Goal: Task Accomplishment & Management: Complete application form

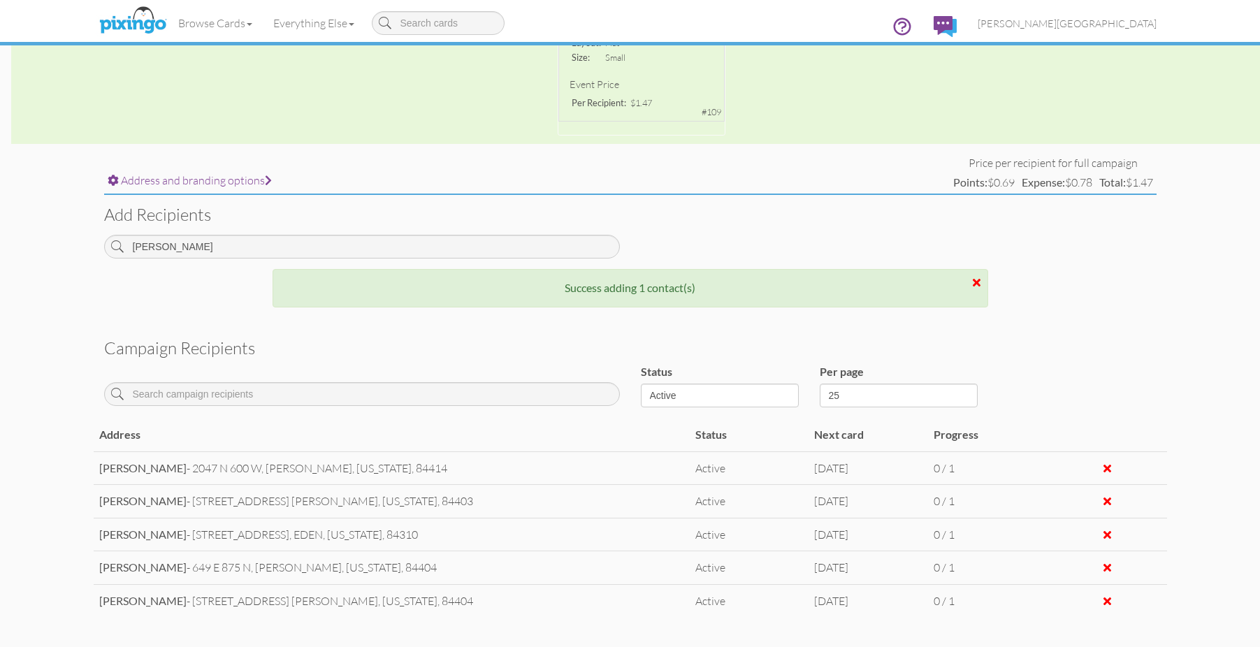
scroll to position [167, 0]
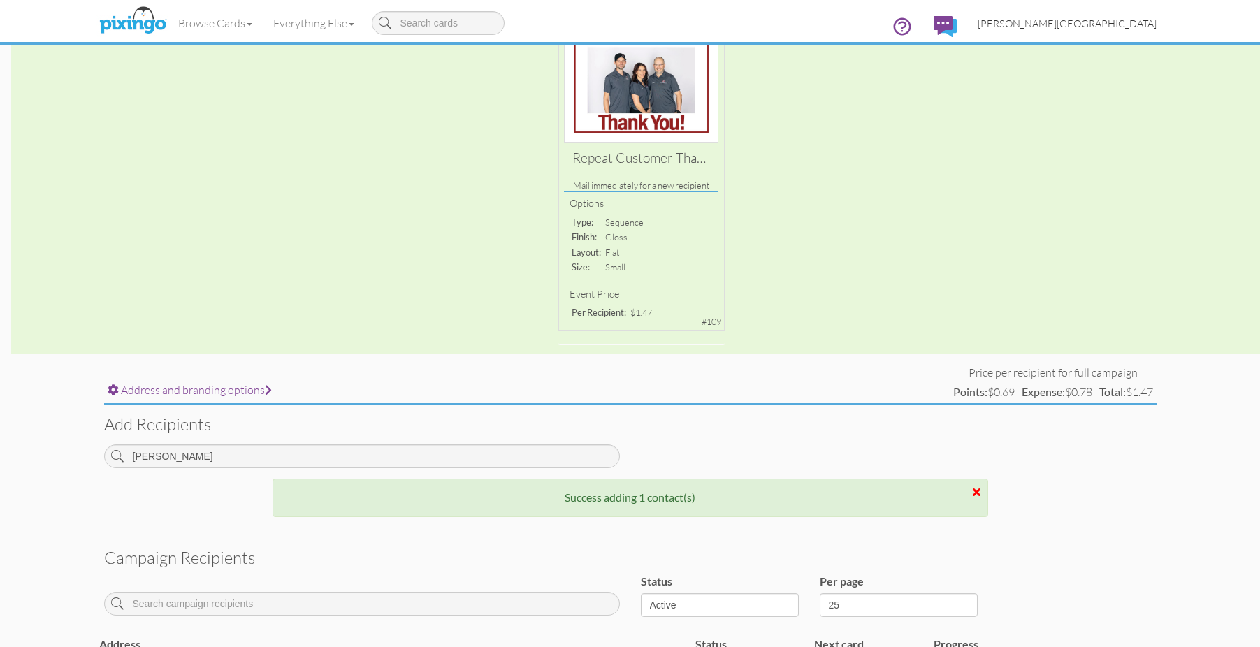
click at [1160, 21] on link "[PERSON_NAME][GEOGRAPHIC_DATA]" at bounding box center [1067, 24] width 200 height 36
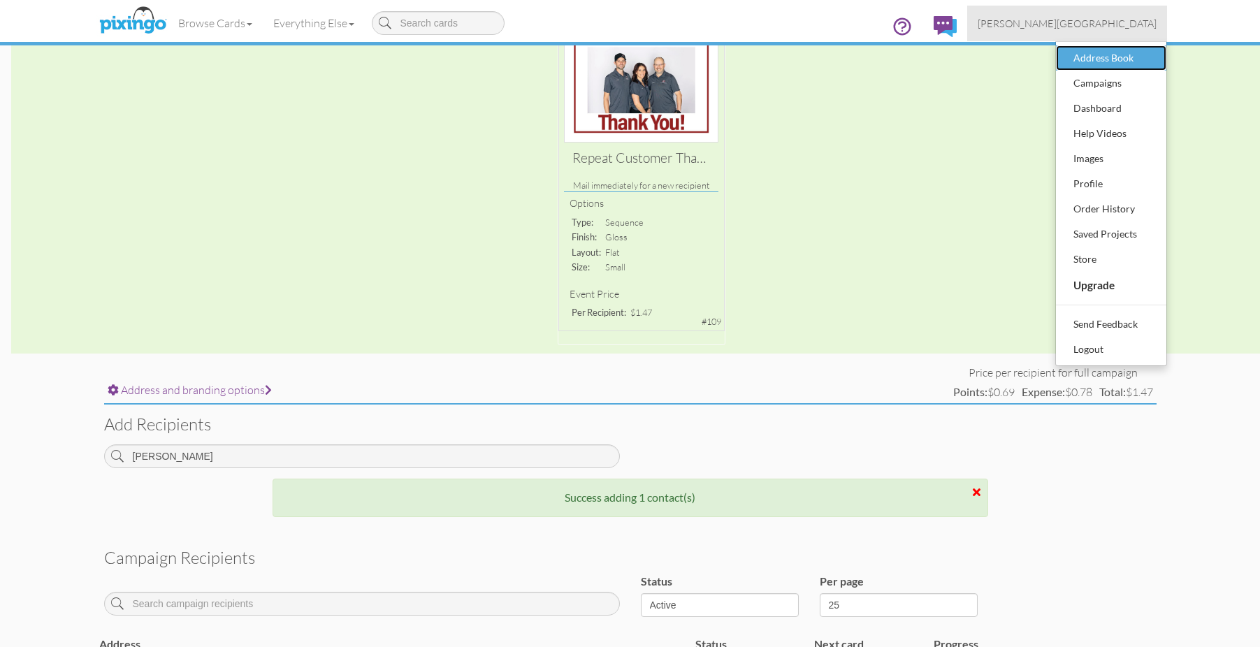
click at [1135, 57] on div "Address Book" at bounding box center [1111, 58] width 82 height 21
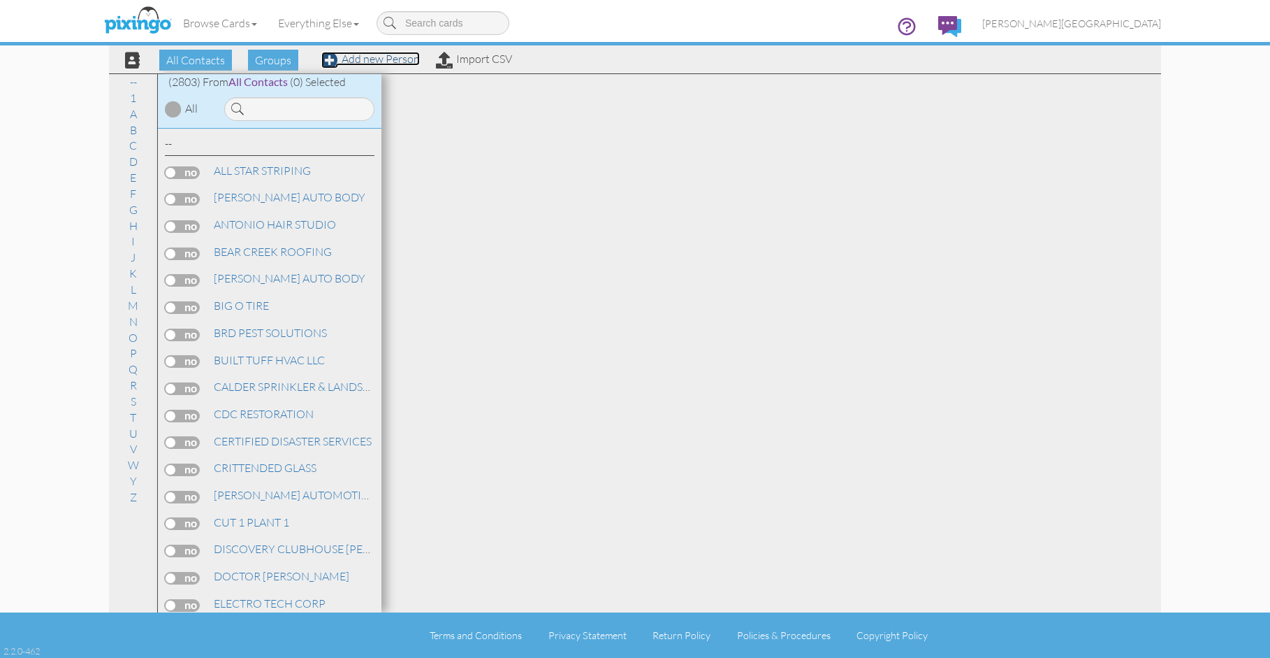
click at [368, 57] on link "Add new Person" at bounding box center [370, 59] width 99 height 14
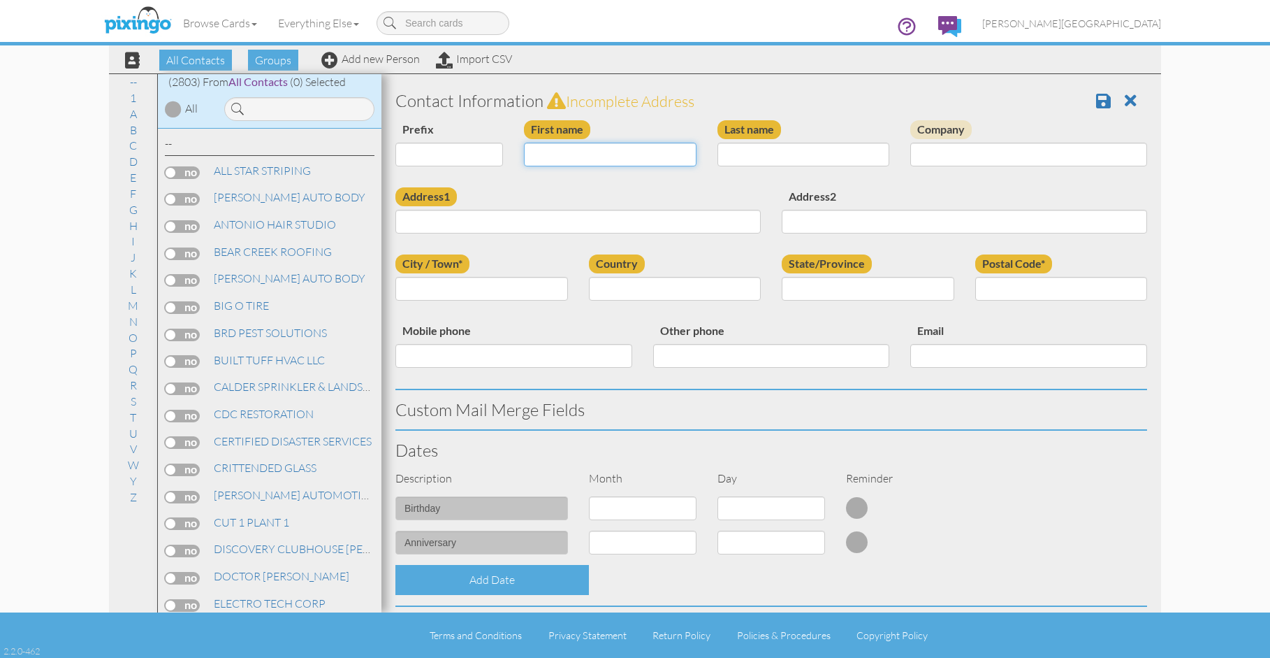
click at [642, 152] on input "First name" at bounding box center [610, 155] width 173 height 24
type input "[PERSON_NAME]"
type input "BROWN"
click at [590, 228] on input "5525 WEST MOUNTAIN VIEW" at bounding box center [578, 222] width 365 height 24
click at [586, 217] on input "5525 WEST MOUNTAIN VIEW" at bounding box center [578, 222] width 365 height 24
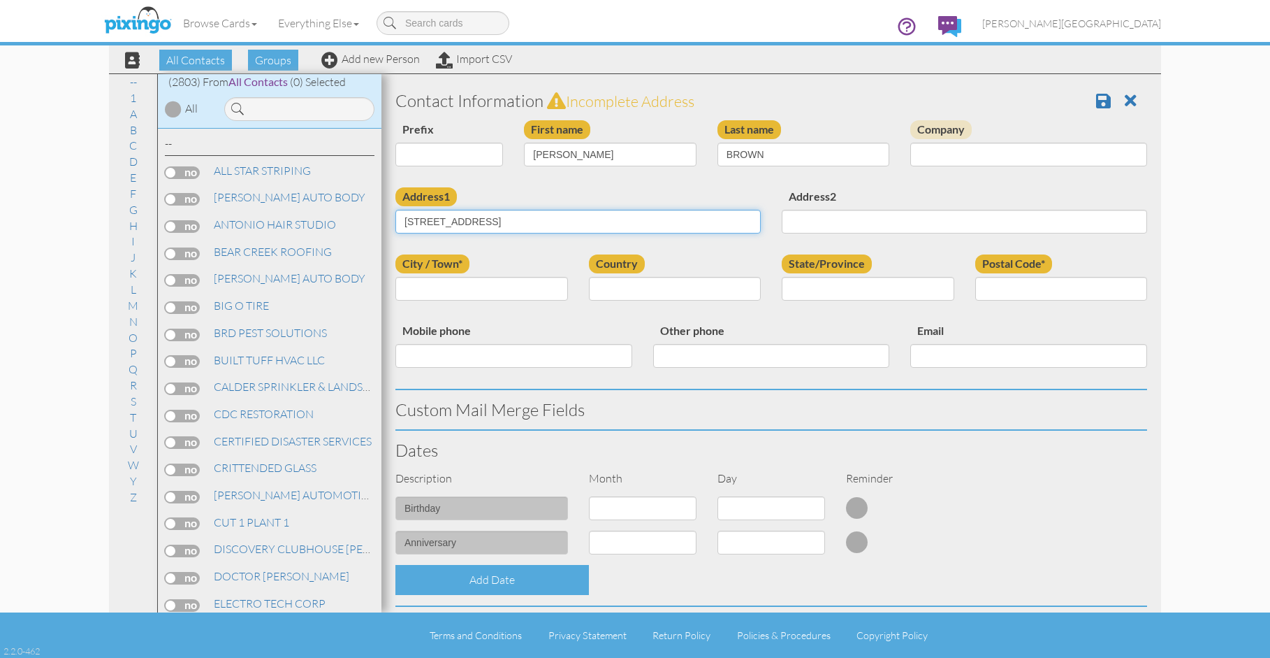
type input "5525 WEST MOUNTAIN VIEW DR"
click at [533, 281] on input "City / Town*" at bounding box center [482, 289] width 173 height 24
click at [502, 288] on input "M" at bounding box center [482, 289] width 173 height 24
type input "[PERSON_NAME]"
select select "object:22020"
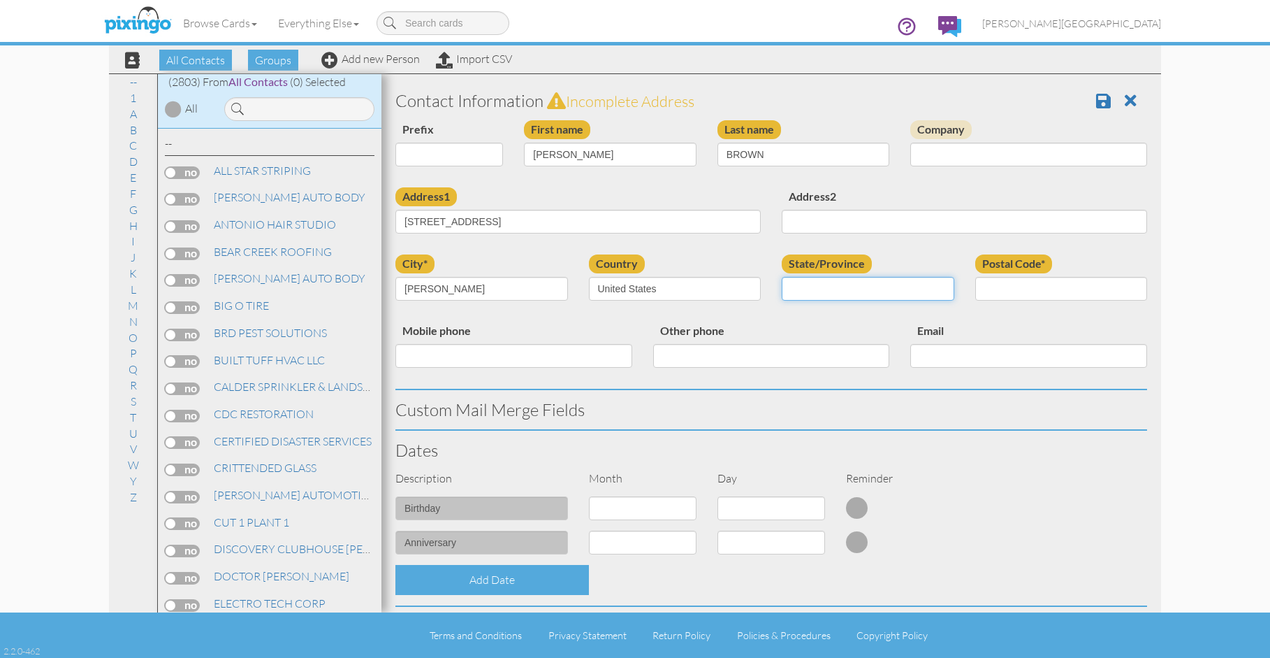
select select "object:22319"
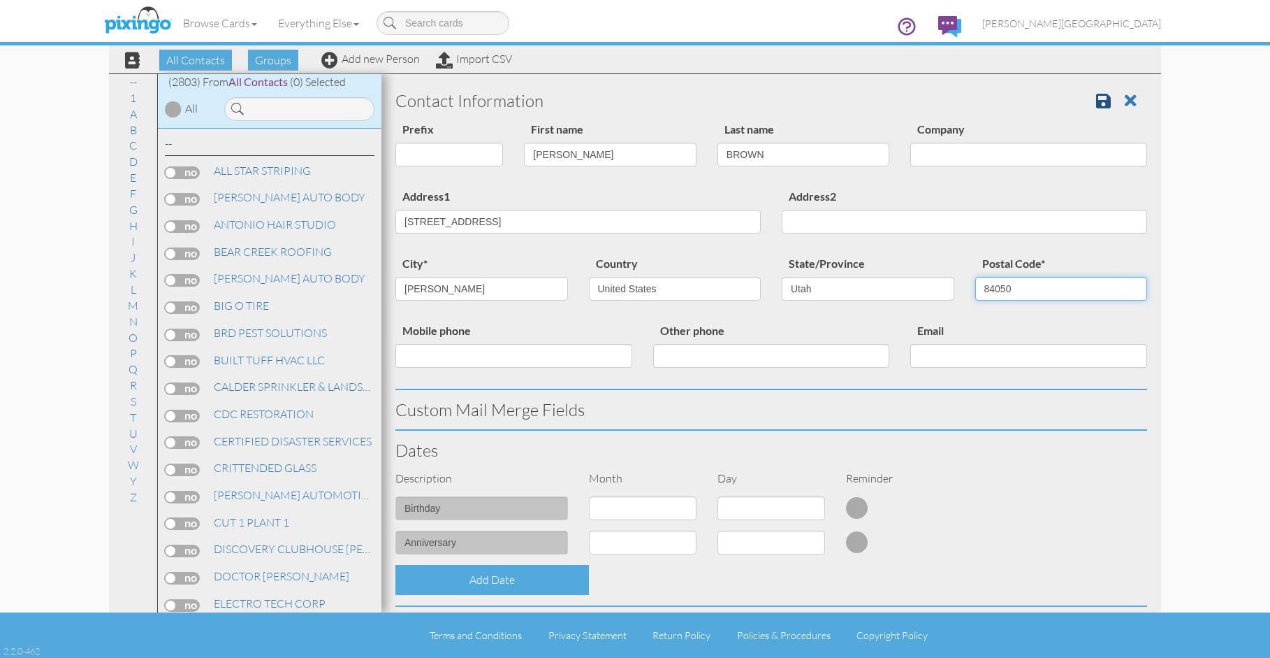
type input "84050"
click at [1096, 109] on link at bounding box center [1108, 100] width 25 height 21
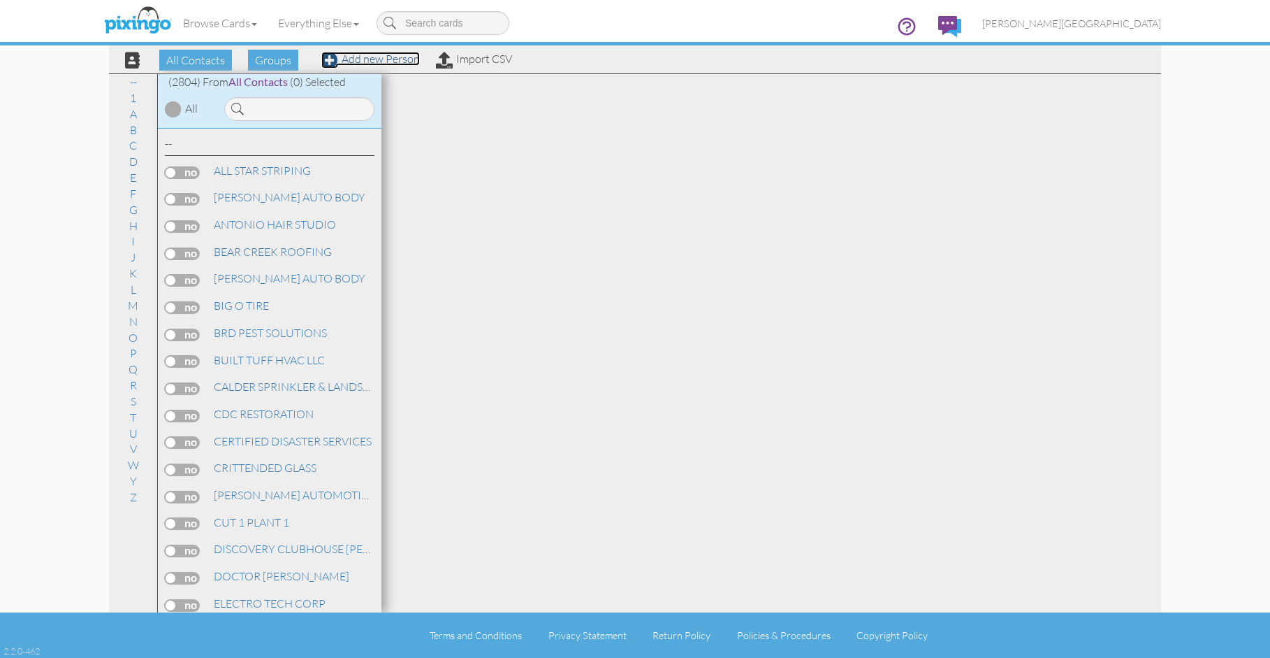
click at [376, 59] on link "Add new Person" at bounding box center [370, 59] width 99 height 14
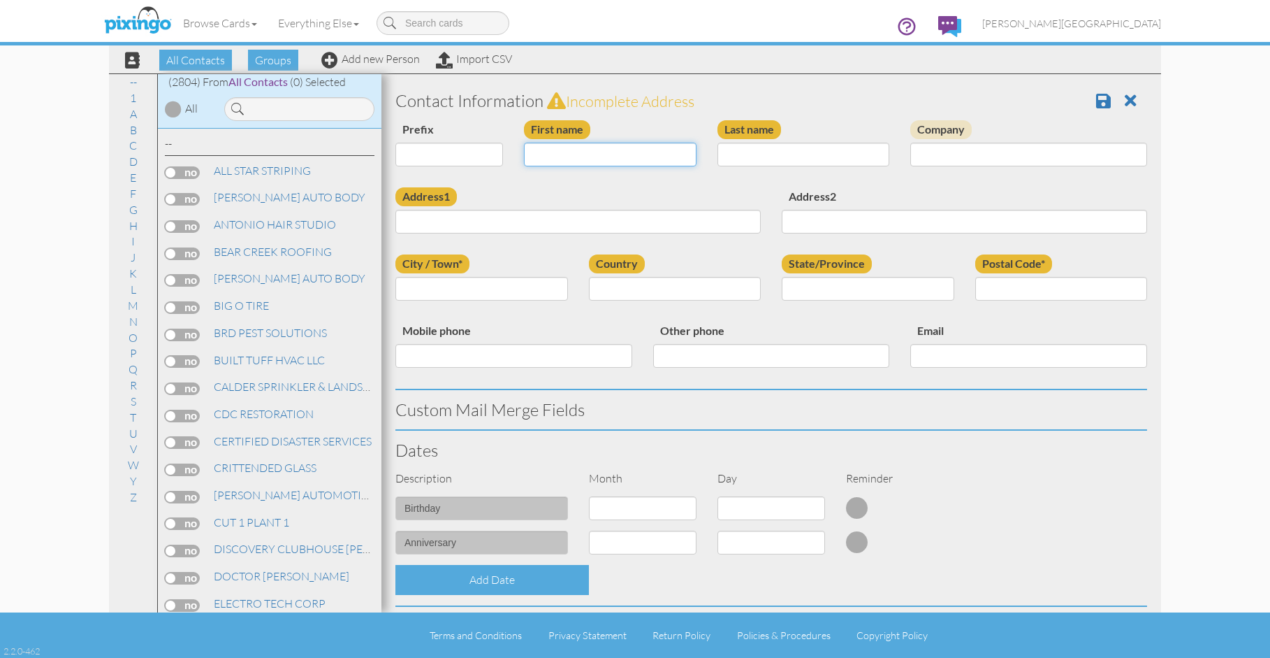
click at [610, 159] on input "First name" at bounding box center [610, 155] width 173 height 24
type input "[PERSON_NAME]"
type input "BALLANTYNE"
click at [564, 219] on input "Address1" at bounding box center [578, 222] width 365 height 24
type input "[STREET_ADDRESS]"
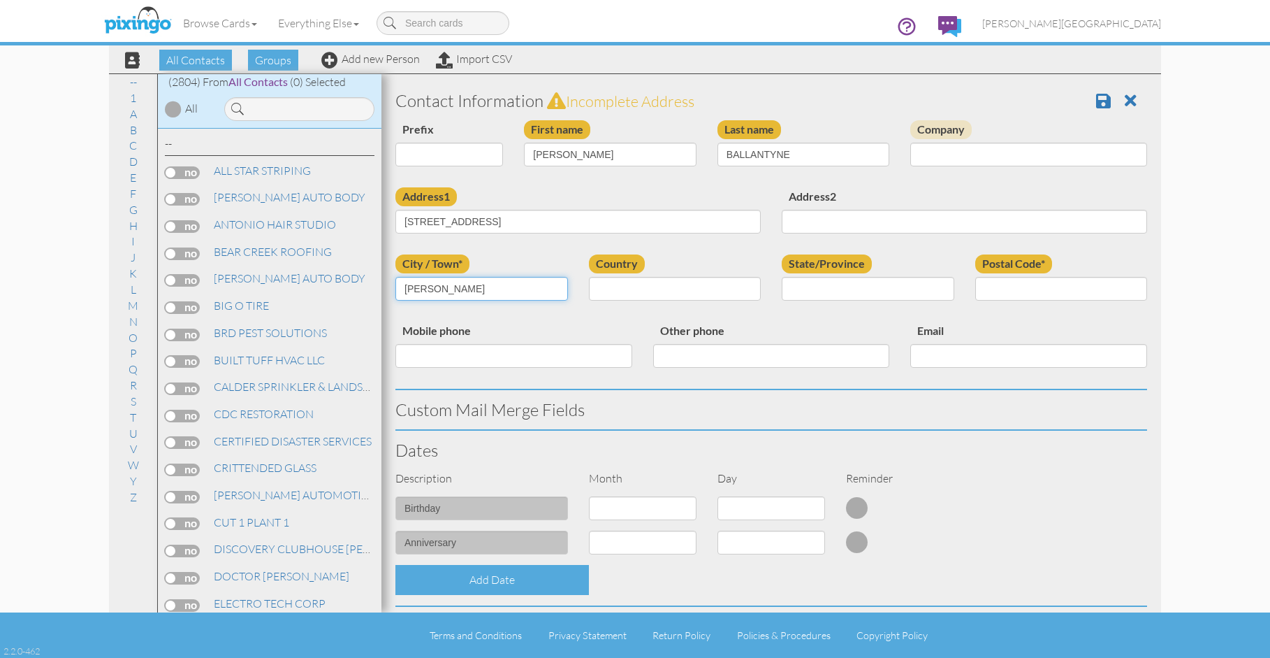
type input "[PERSON_NAME]"
select select "object:8609"
select select "object:8908"
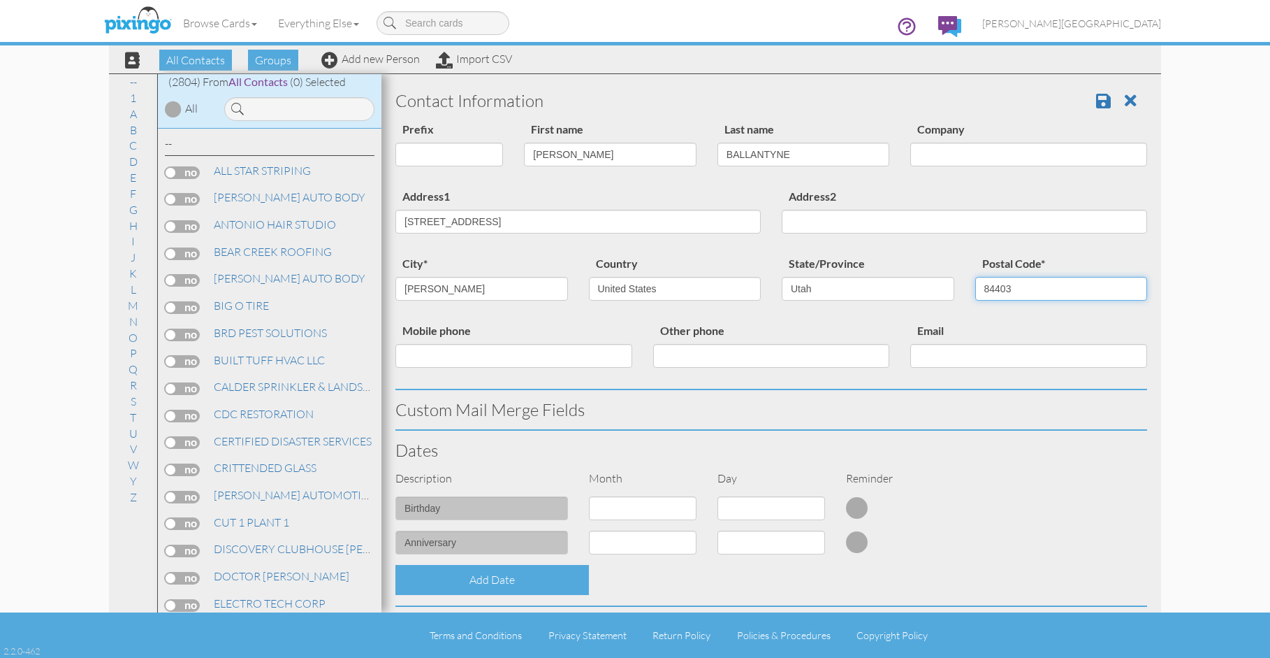
type input "84403"
drag, startPoint x: 564, startPoint y: 219, endPoint x: 393, endPoint y: 222, distance: 171.2
click at [393, 222] on div "Address1 4608 EDGEWOOD DR" at bounding box center [578, 215] width 386 height 57
click at [1096, 107] on span at bounding box center [1103, 100] width 15 height 17
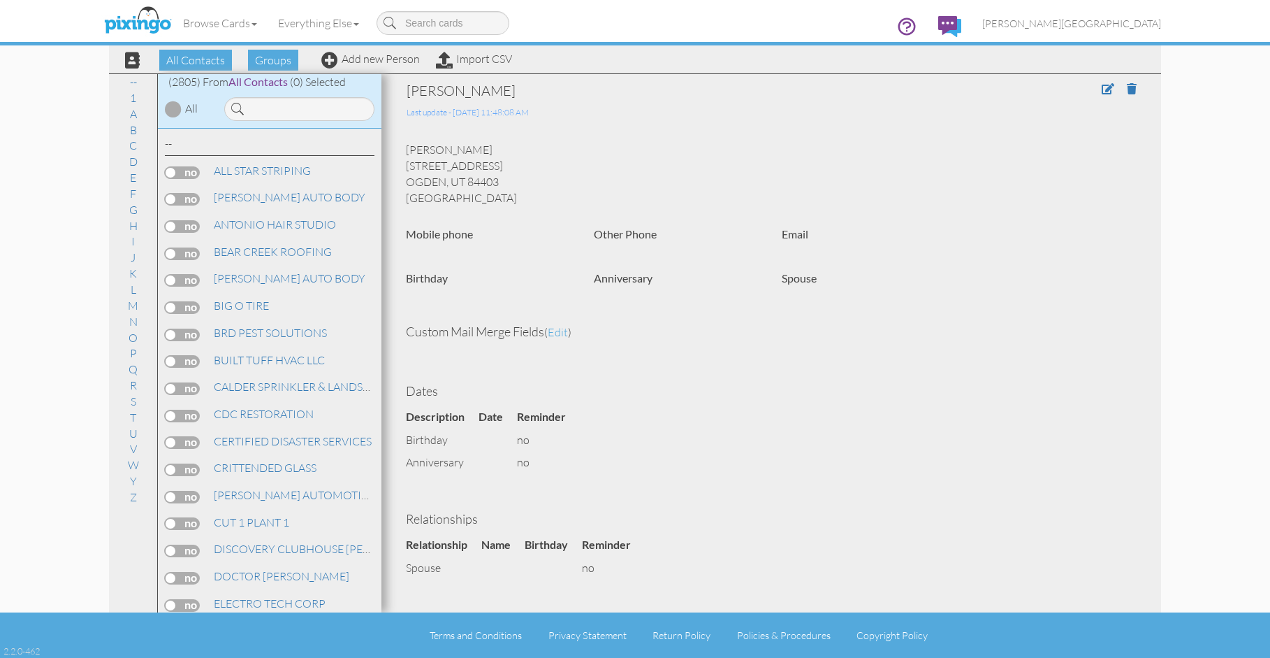
click at [778, 28] on div "Browse Cards Business Accounting Automotive Chiropractor Customer Dental Financ…" at bounding box center [635, 27] width 1052 height 55
click at [275, 110] on input at bounding box center [299, 109] width 150 height 24
click at [411, 61] on link "Add new Person" at bounding box center [370, 59] width 99 height 14
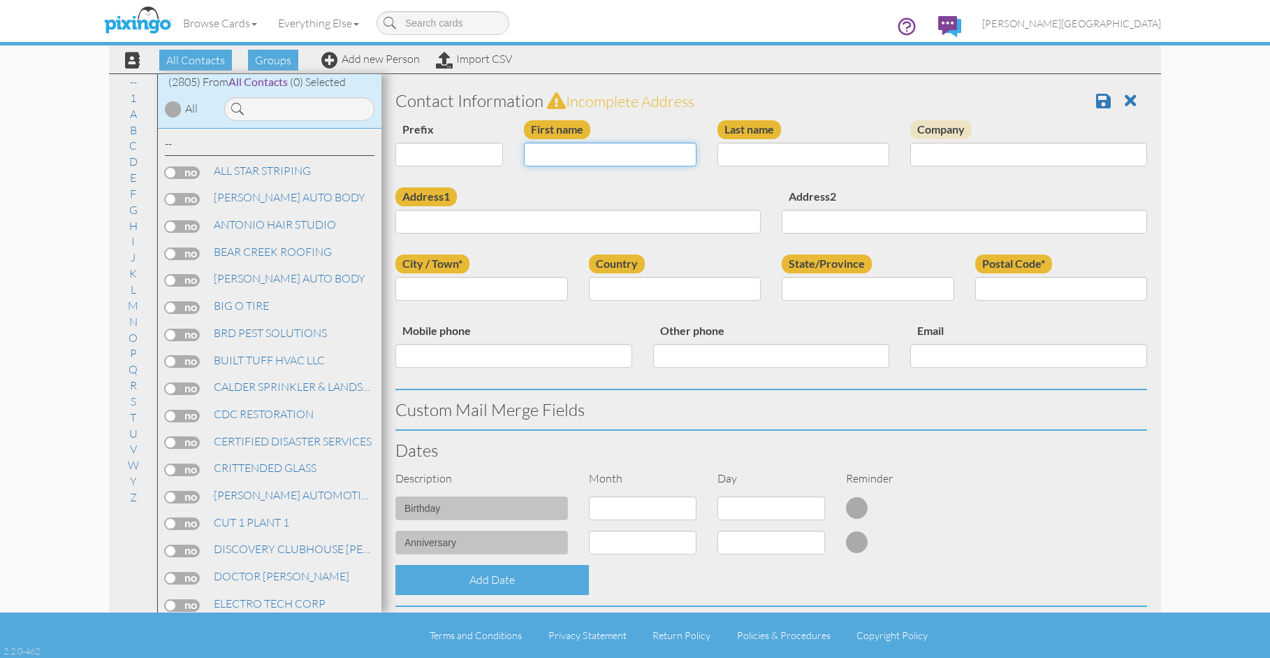
click at [557, 152] on input "First name" at bounding box center [610, 155] width 173 height 24
type input "[PERSON_NAME]"
drag, startPoint x: 544, startPoint y: 231, endPoint x: 549, endPoint y: 222, distance: 10.7
click at [544, 231] on input "Address1" at bounding box center [578, 222] width 365 height 24
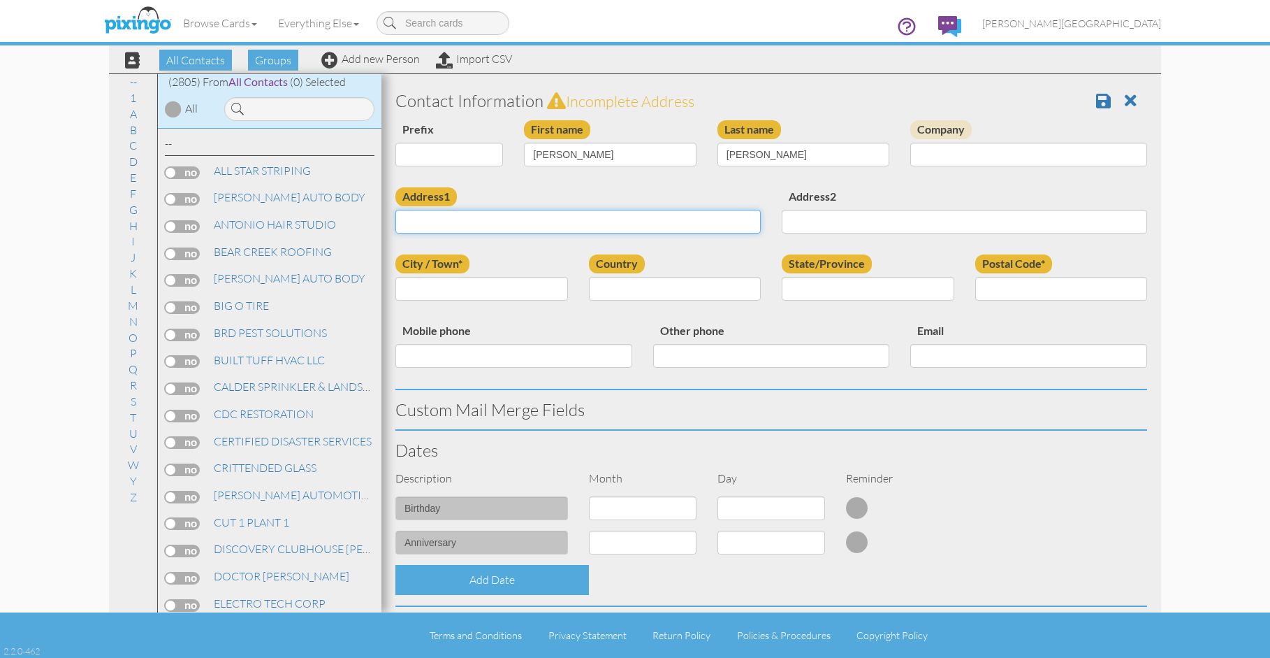
click at [549, 222] on input "Address1" at bounding box center [578, 222] width 365 height 24
type input "[STREET_ADDRESS]"
type input "[PERSON_NAME]"
select select "object:8625"
select select "object:8924"
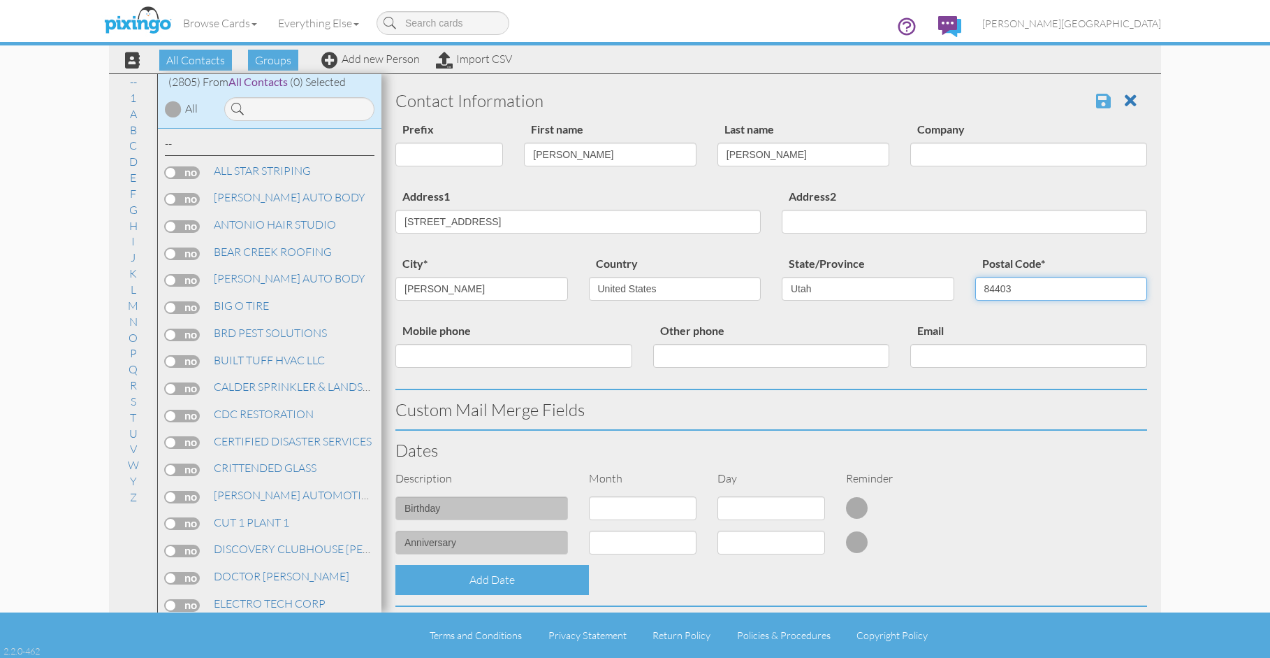
type input "84403"
click at [1098, 98] on span at bounding box center [1103, 100] width 15 height 17
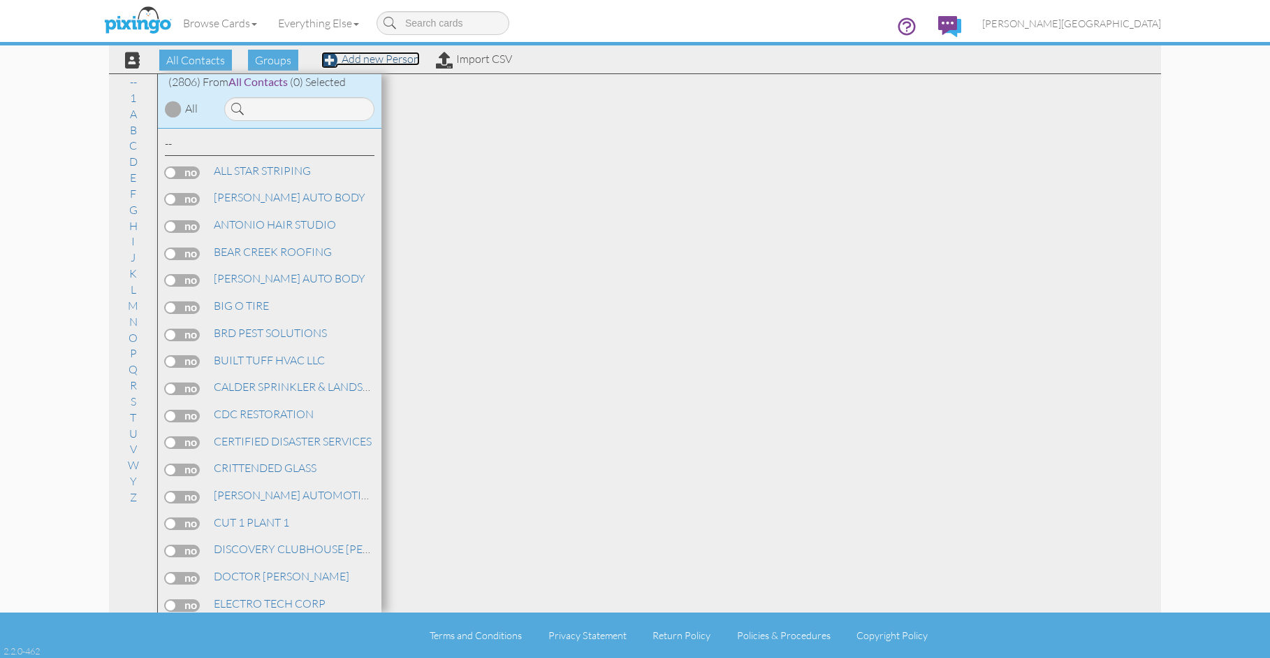
click at [384, 61] on link "Add new Person" at bounding box center [370, 59] width 99 height 14
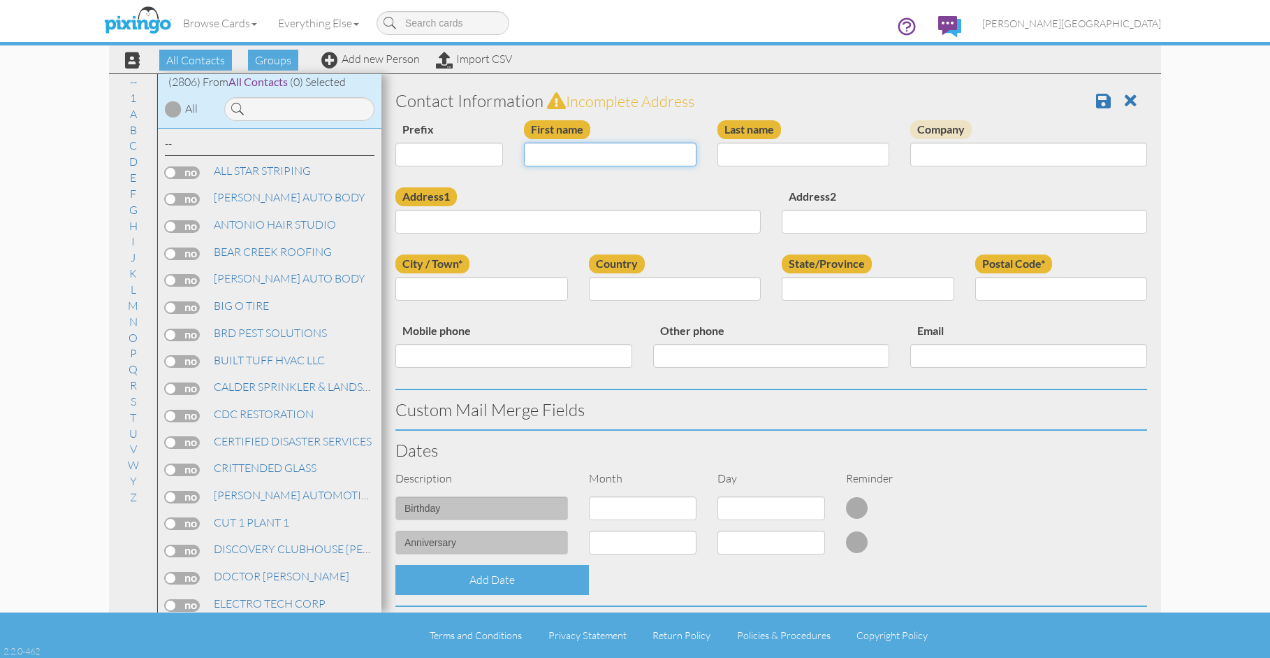
click at [563, 157] on input "First name" at bounding box center [610, 155] width 173 height 24
type input "[PERSON_NAME]"
type input "LAMBERT"
click at [621, 222] on input "Address1" at bounding box center [578, 222] width 365 height 24
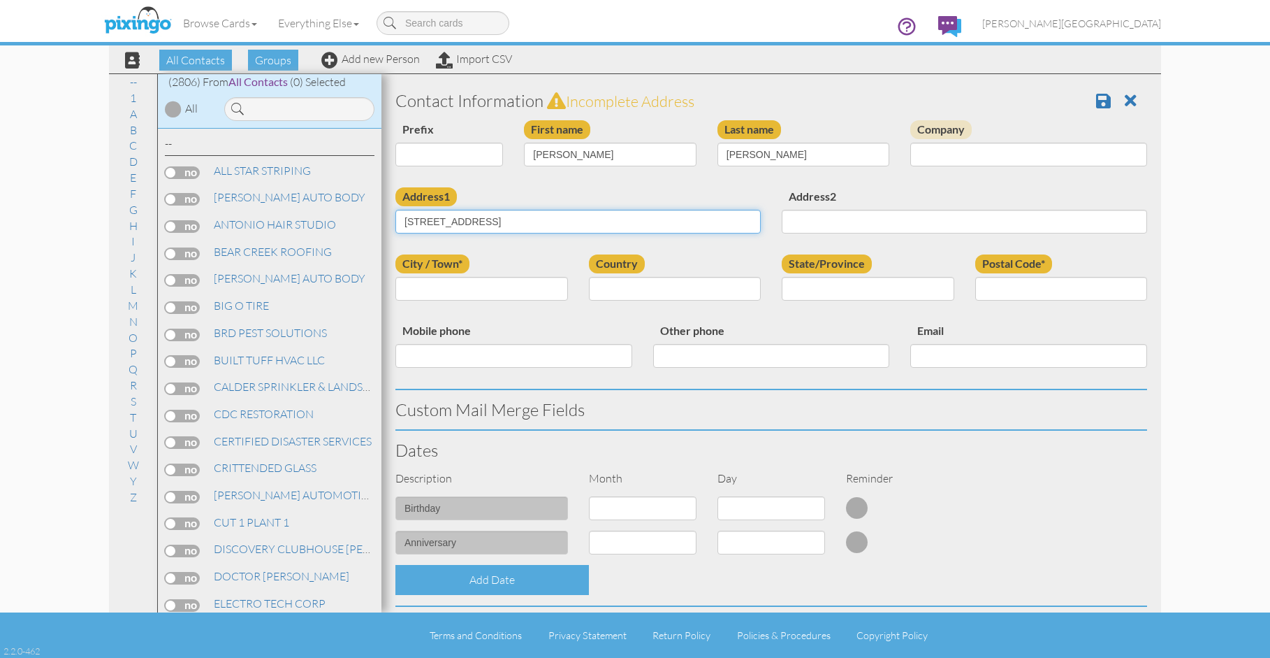
type input "3651 WALL AVE"
type input "M"
type input "MANAGEMENT OFFICE"
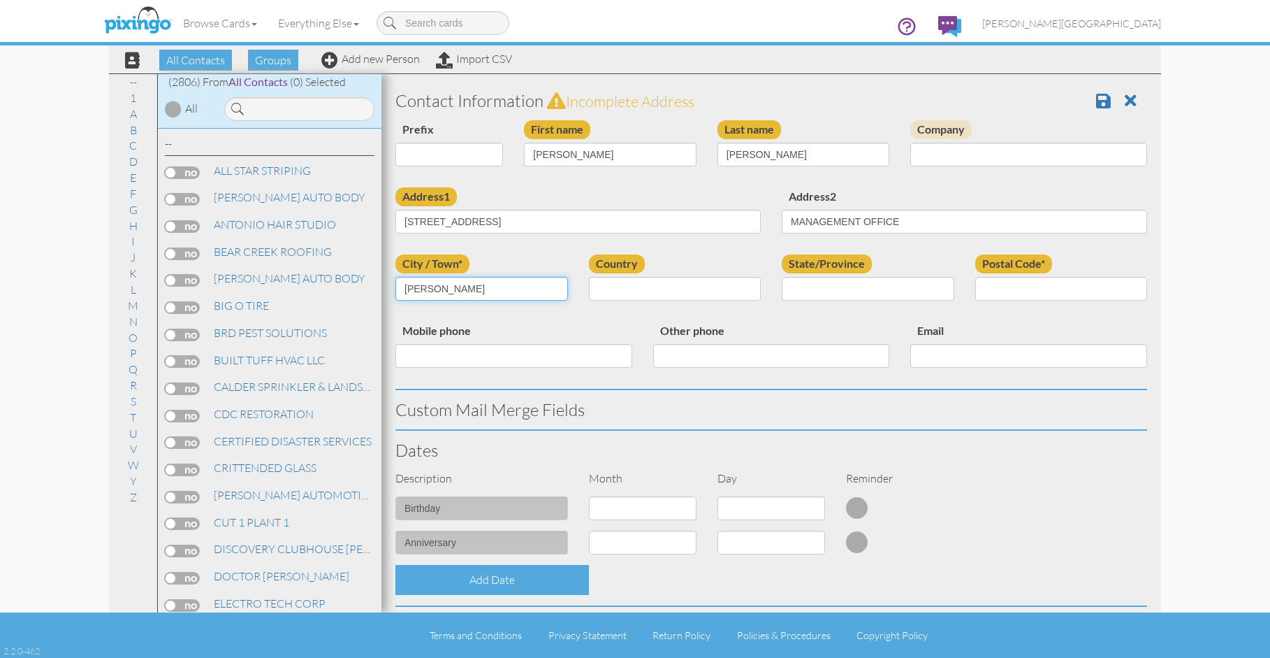
type input "[PERSON_NAME]"
select select "object:8615"
select select "object:8914"
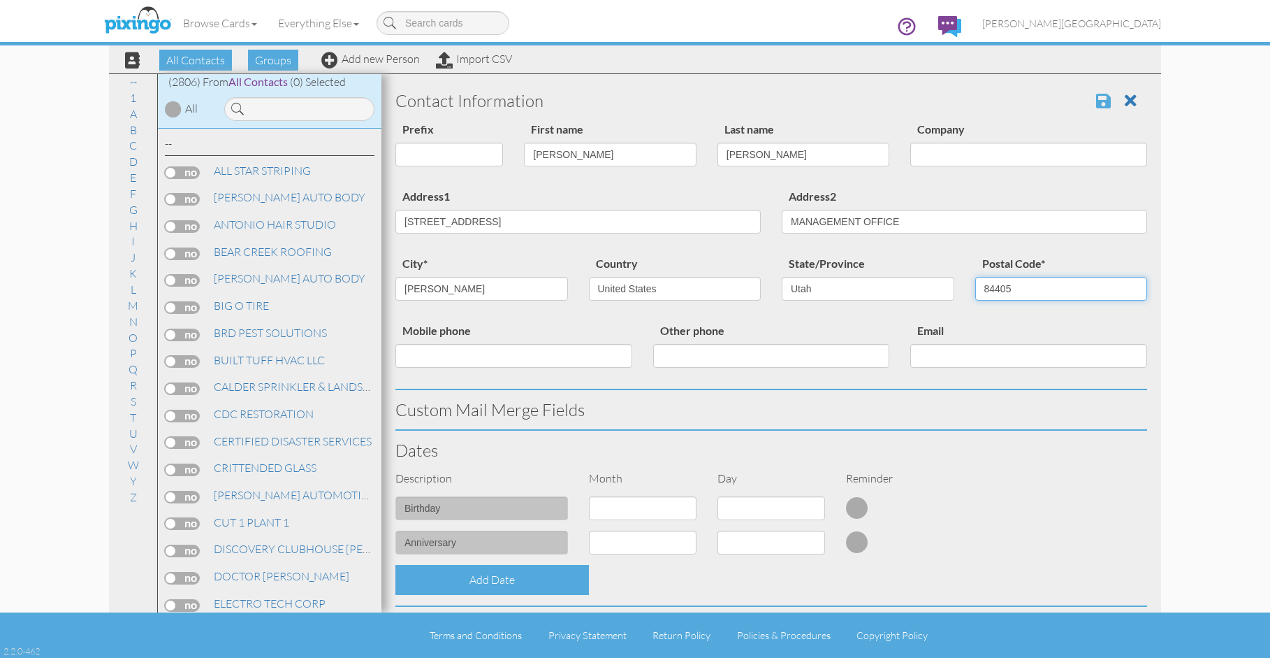
type input "84405"
click at [1096, 98] on span at bounding box center [1103, 100] width 15 height 17
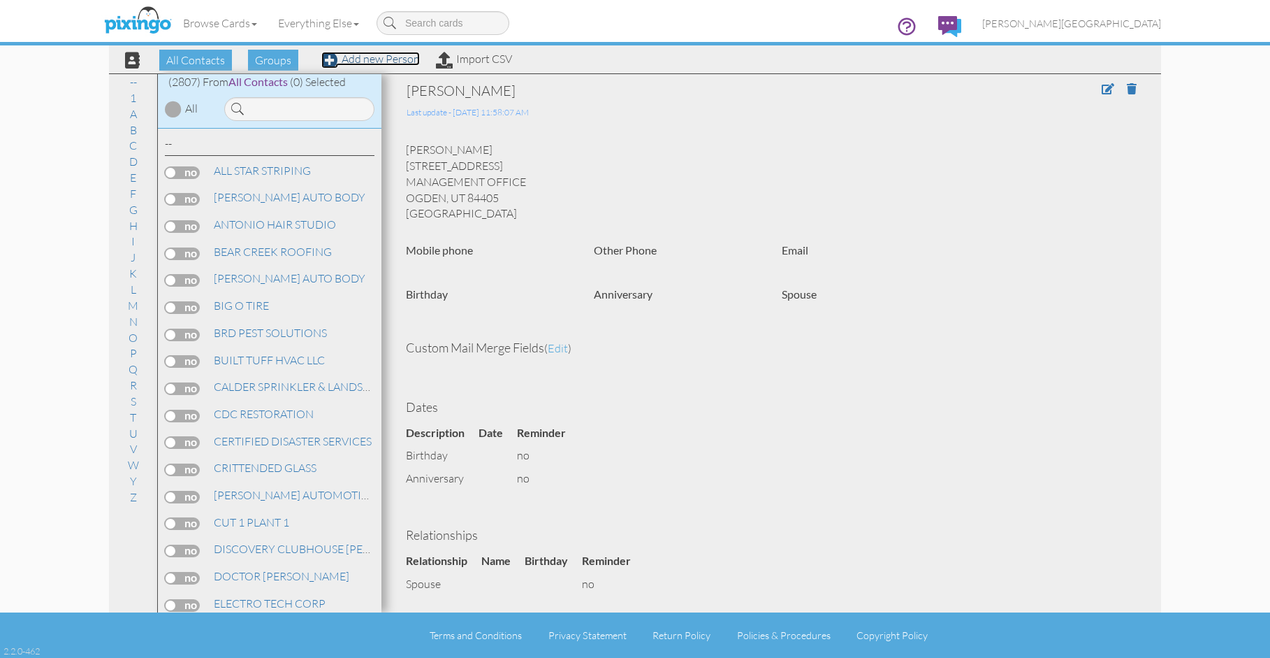
click at [363, 61] on link "Add new Person" at bounding box center [370, 59] width 99 height 14
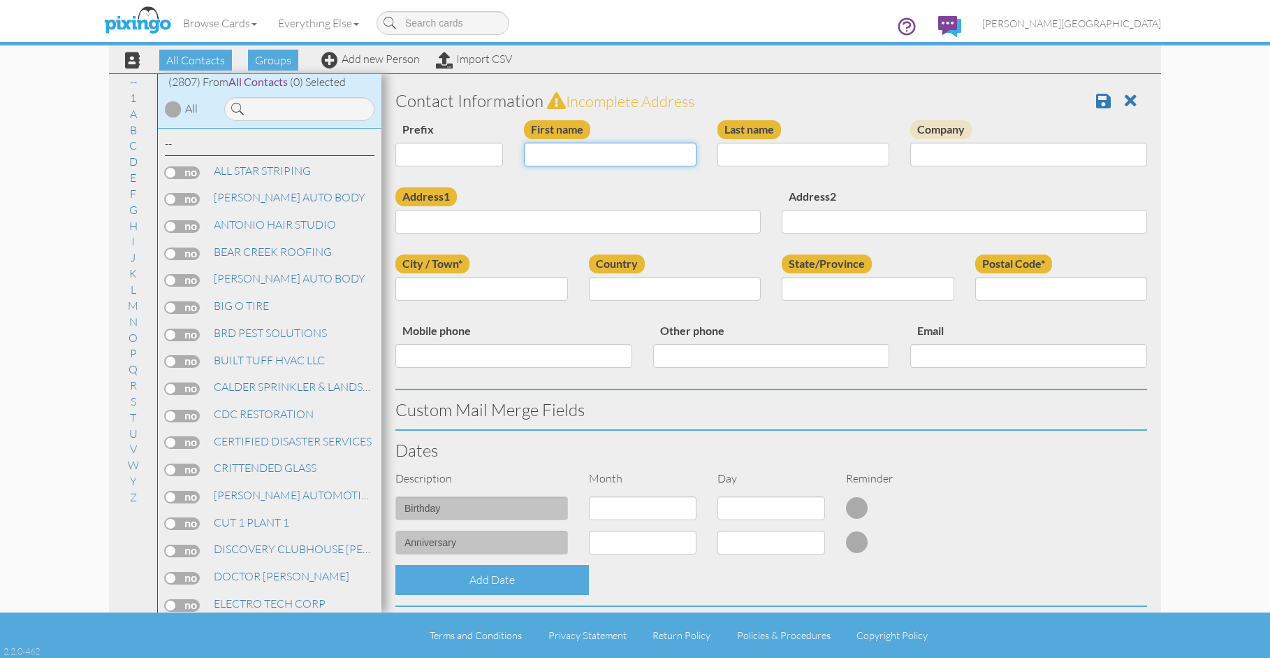
click at [570, 154] on input "First name" at bounding box center [610, 155] width 173 height 24
type input "RAY"
type input "ARAMBULA"
type input "5053 S 1100 E"
type input "OGDEN"
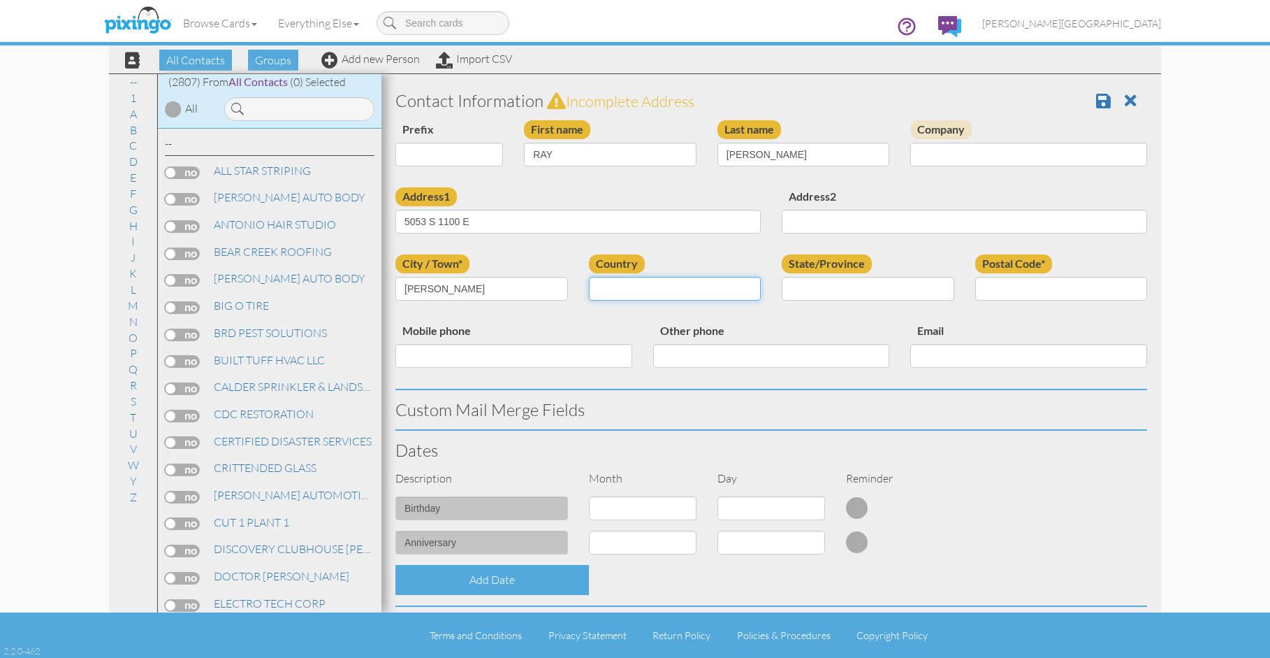
select select "object:8632"
select select "object:8931"
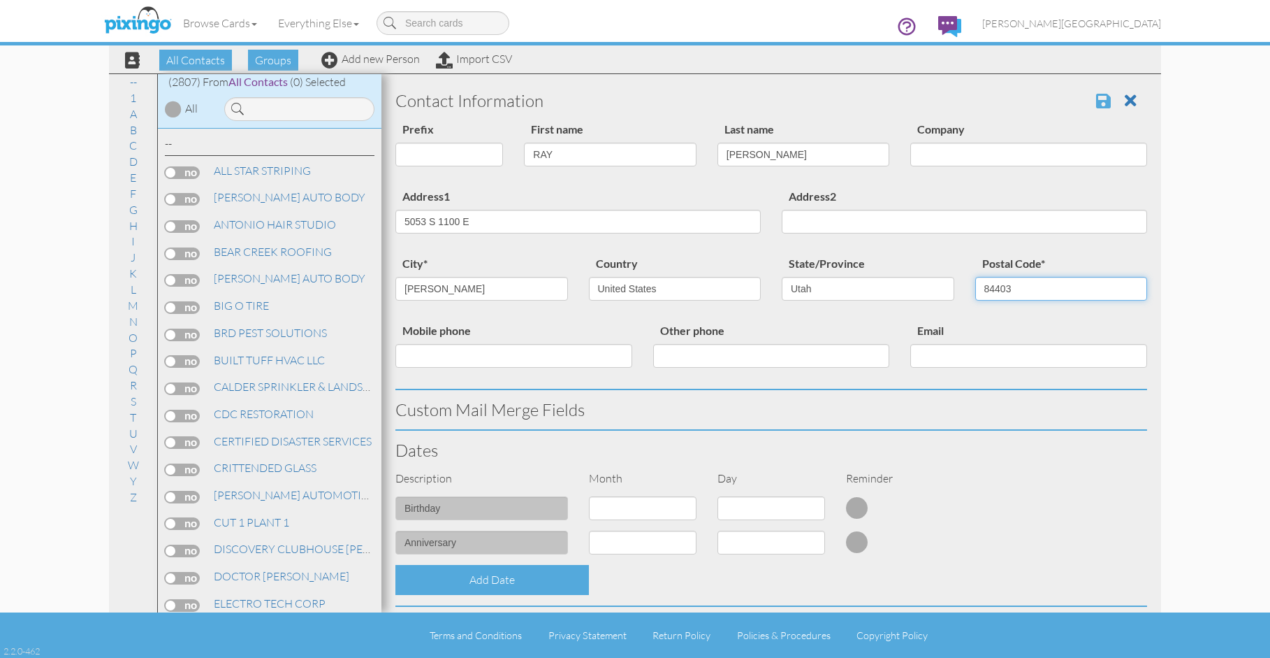
type input "84403"
click at [1096, 103] on span at bounding box center [1103, 100] width 15 height 17
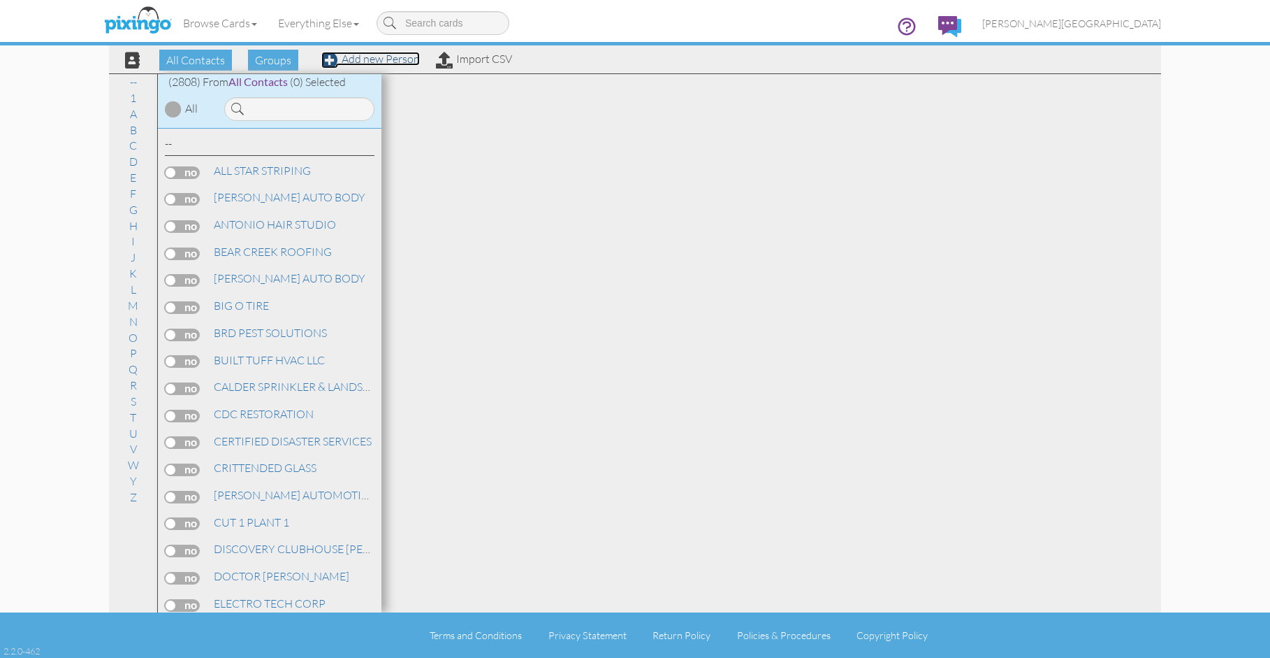
drag, startPoint x: 382, startPoint y: 60, endPoint x: 404, endPoint y: 68, distance: 23.9
click at [382, 61] on link "Add new Person" at bounding box center [370, 59] width 99 height 14
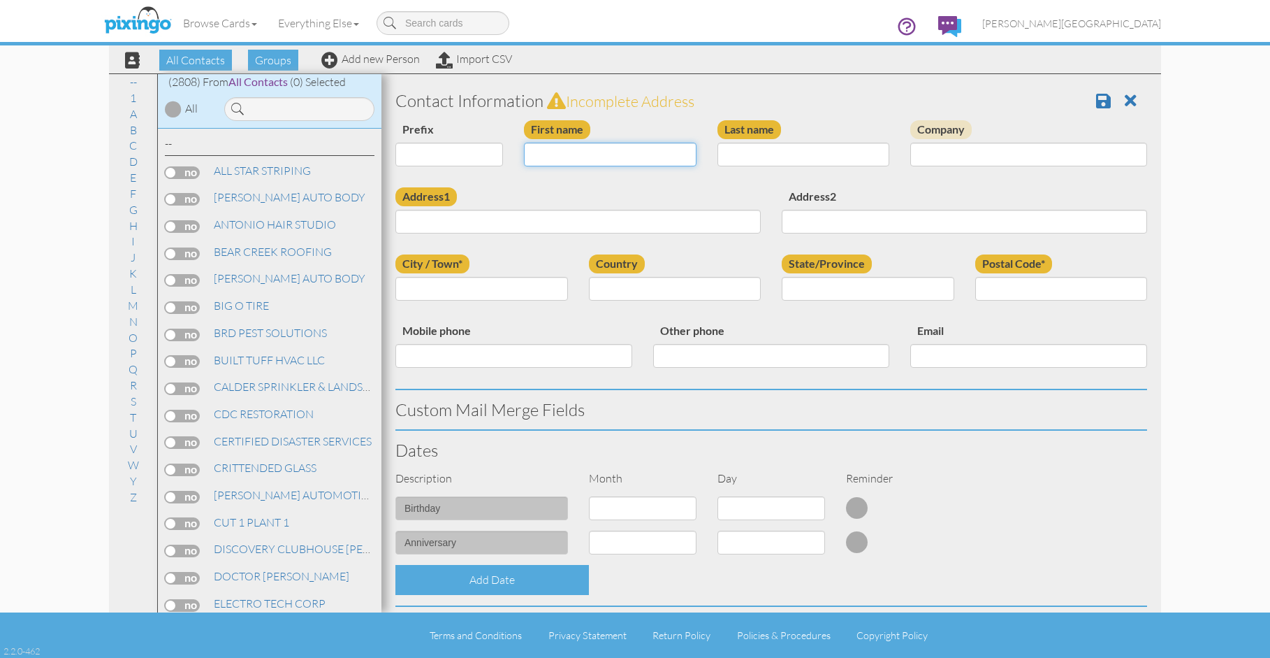
click at [567, 162] on input "First name" at bounding box center [610, 155] width 173 height 24
type input "[PERSON_NAME]"
type input "LAKE"
type input "584 E 3860 S"
type input "OGDEN"
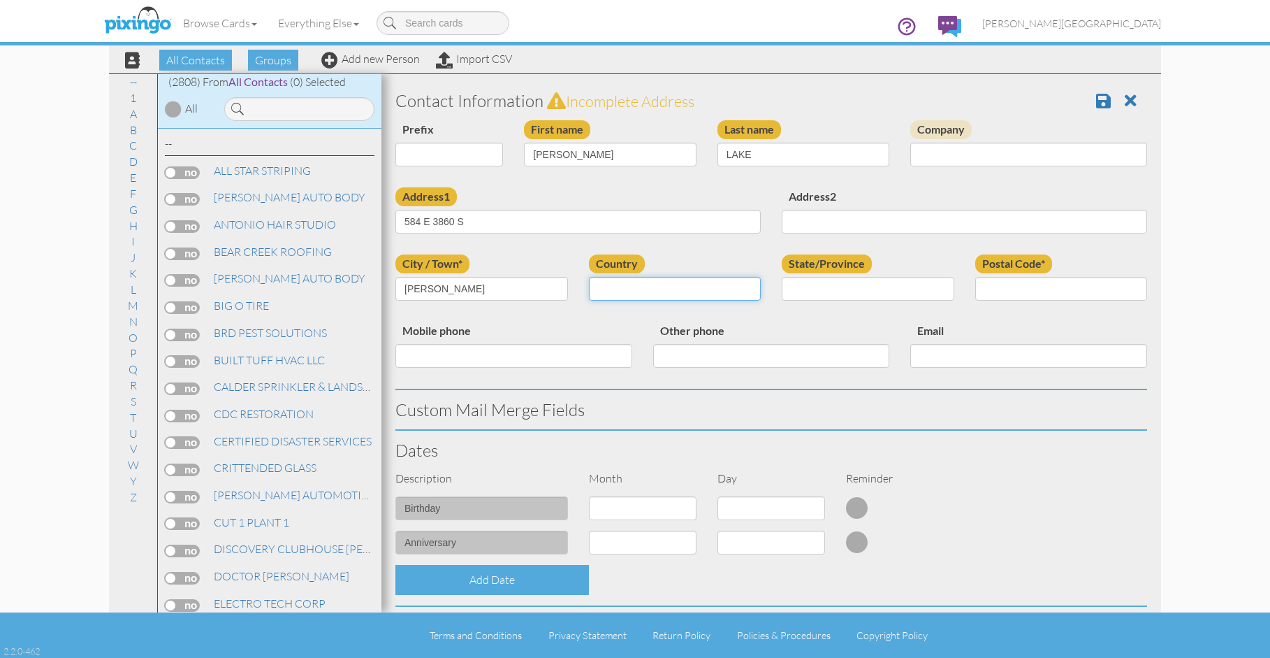
select select "object:8621"
select select "object:8920"
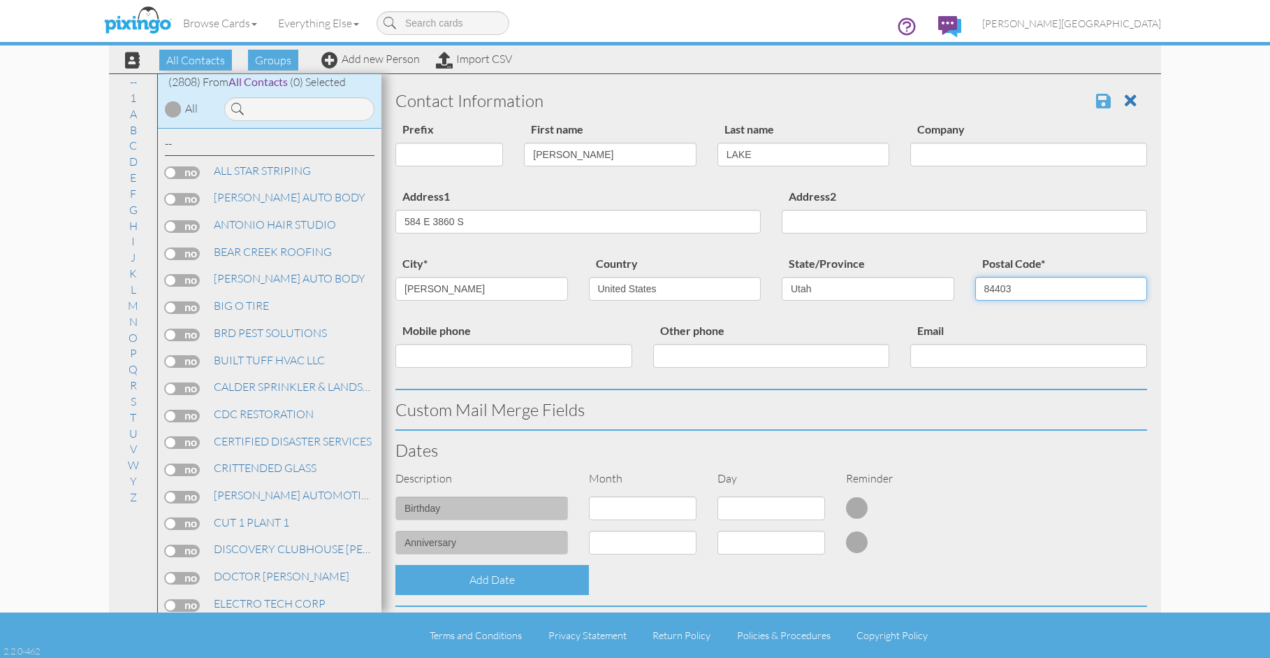
type input "84403"
click at [1096, 103] on span at bounding box center [1103, 100] width 15 height 17
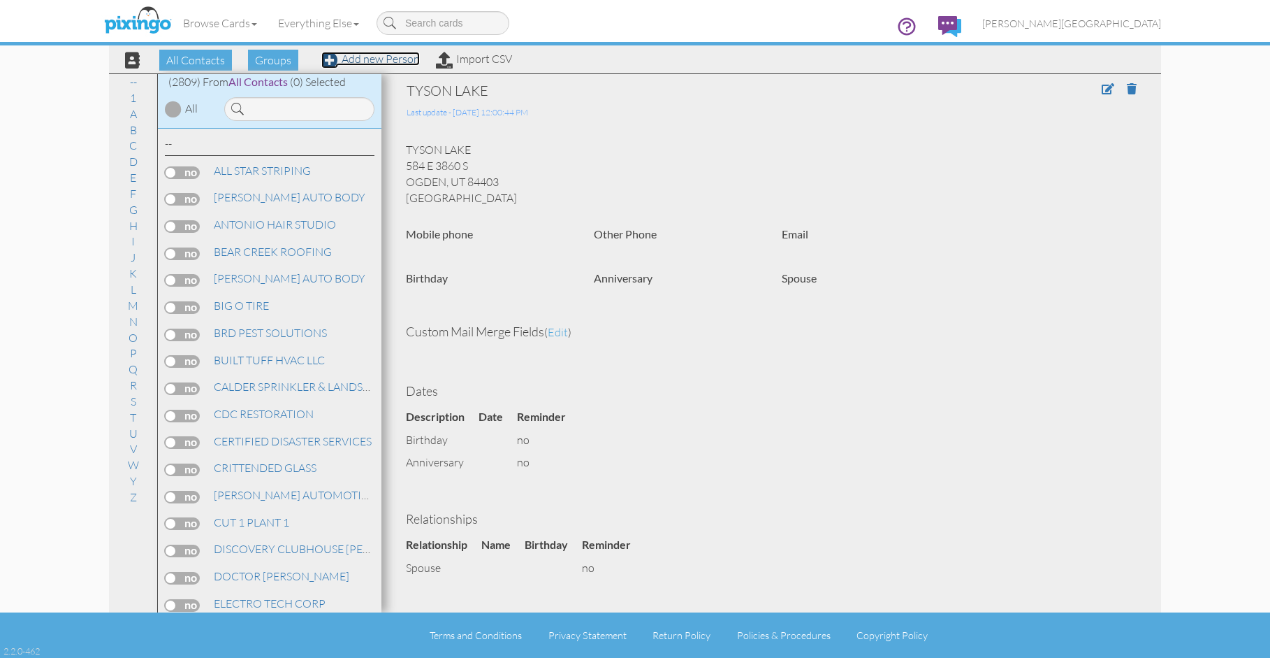
click at [395, 59] on link "Add new Person" at bounding box center [370, 59] width 99 height 14
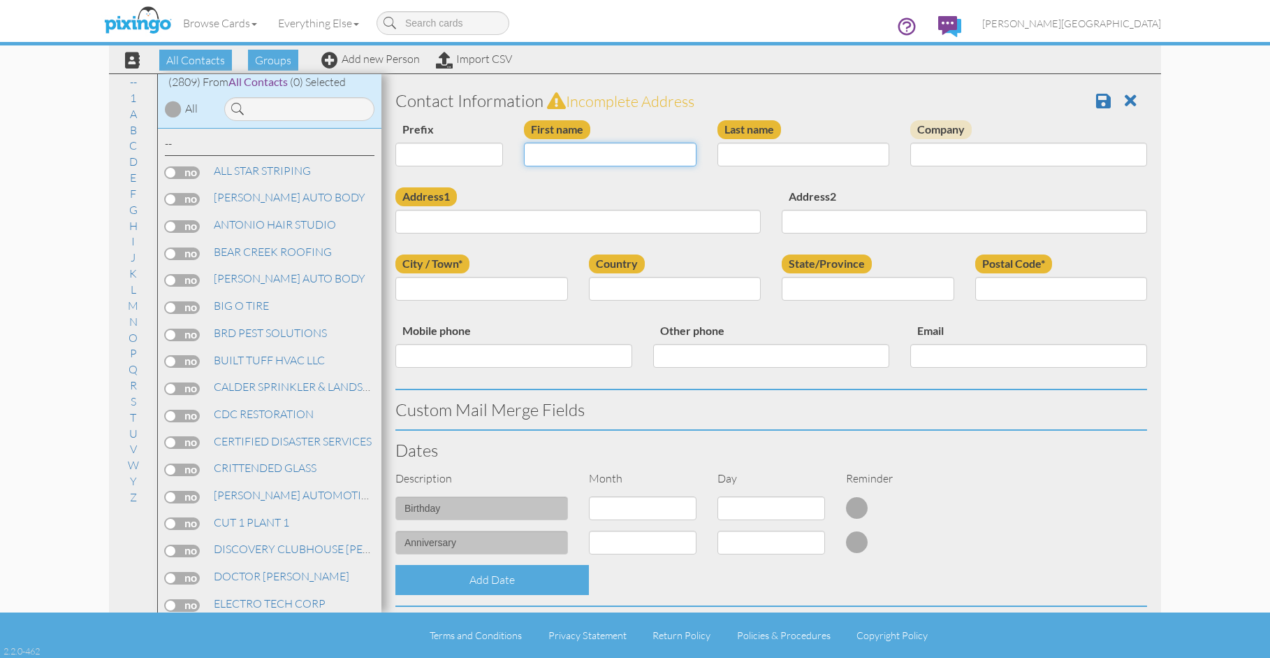
click at [560, 151] on input "First name" at bounding box center [610, 155] width 173 height 24
type input "[PERSON_NAME]"
type input "1689 W 1900 S"
type input "WEST HAVEN"
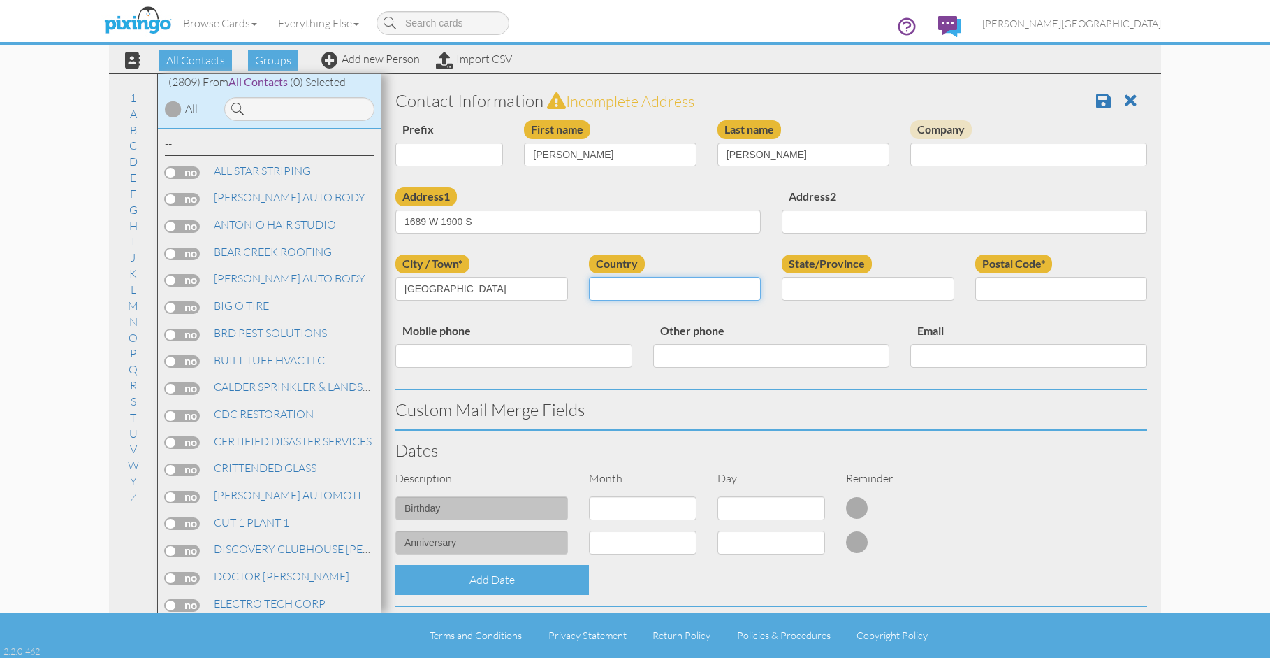
select select "object:8637"
select select "object:8936"
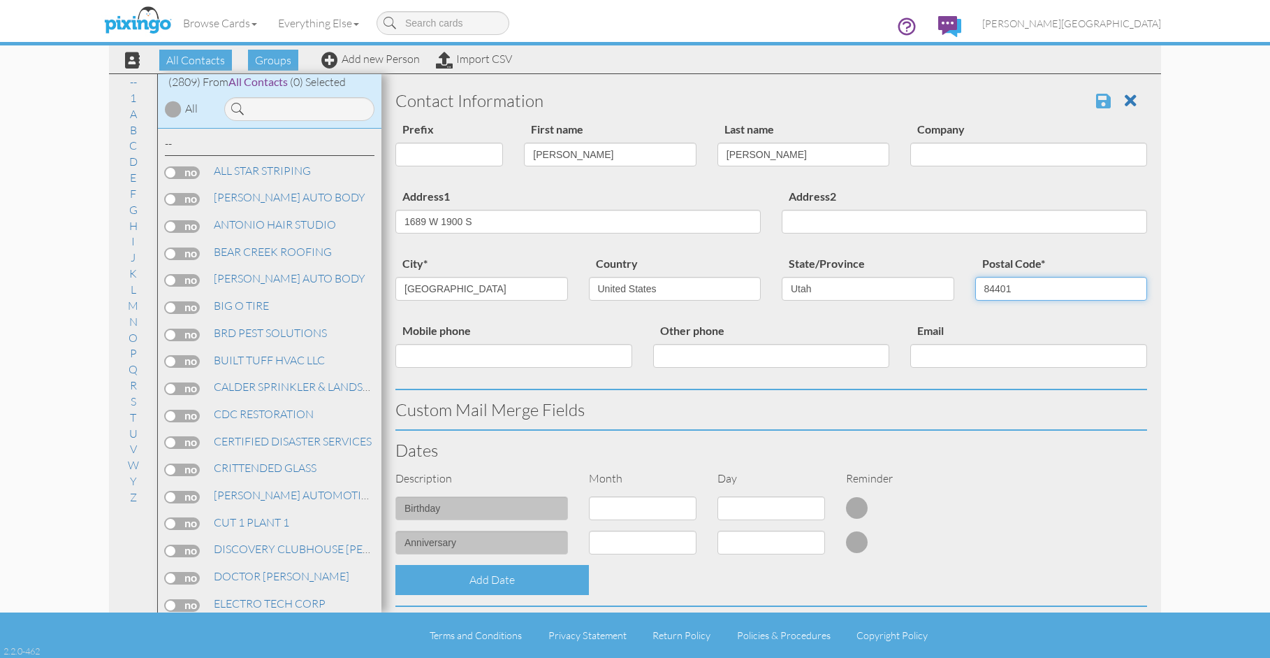
type input "84401"
click at [1096, 102] on span at bounding box center [1103, 100] width 15 height 17
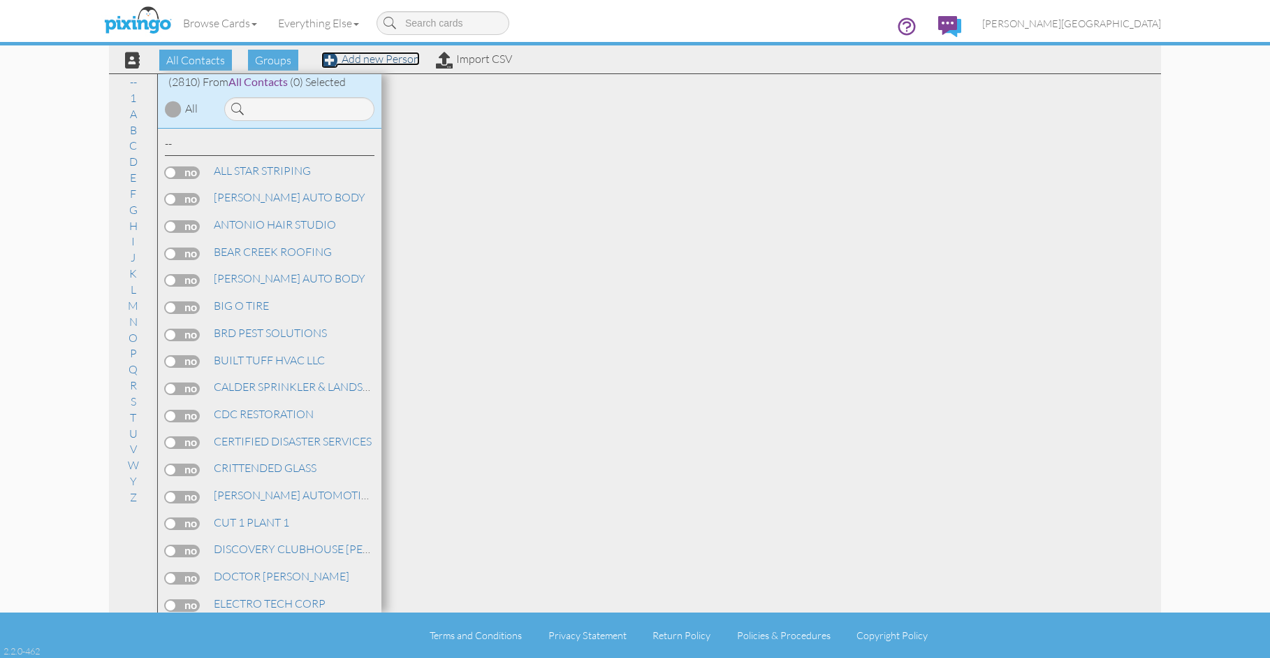
click at [389, 60] on link "Add new Person" at bounding box center [370, 59] width 99 height 14
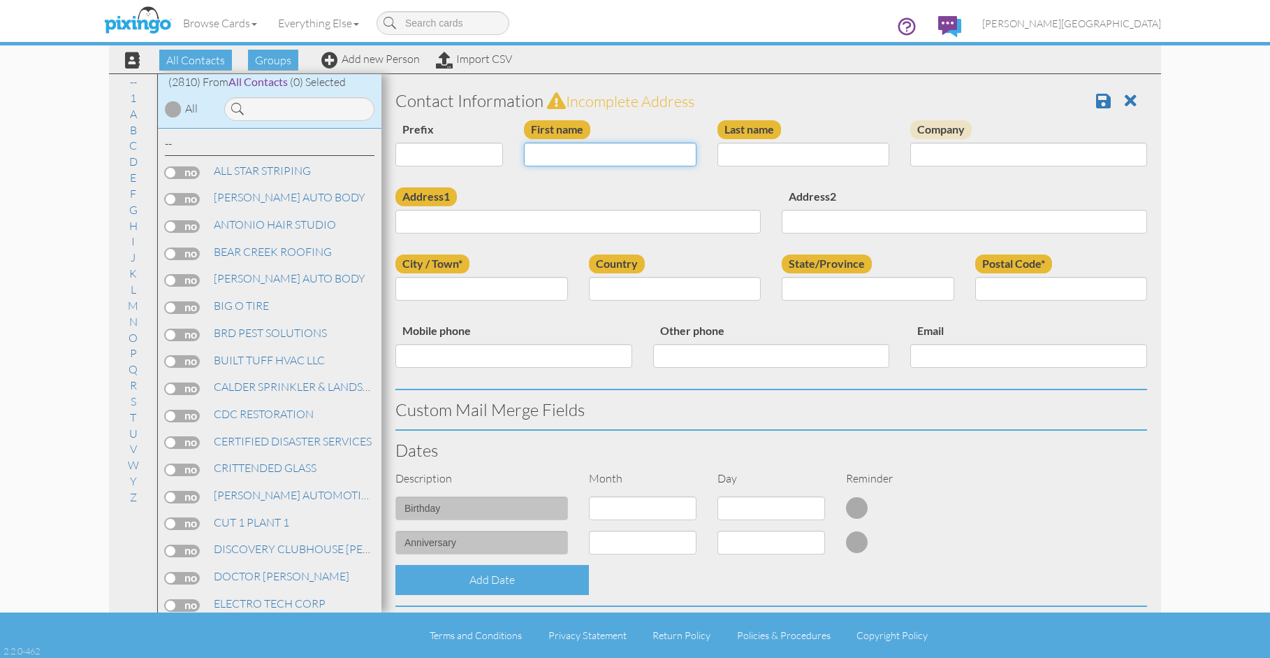
click at [579, 159] on input "First name" at bounding box center [610, 155] width 173 height 24
type input "[PERSON_NAME]"
type input "465 E 3650 N"
type input "NORTH OGDEN"
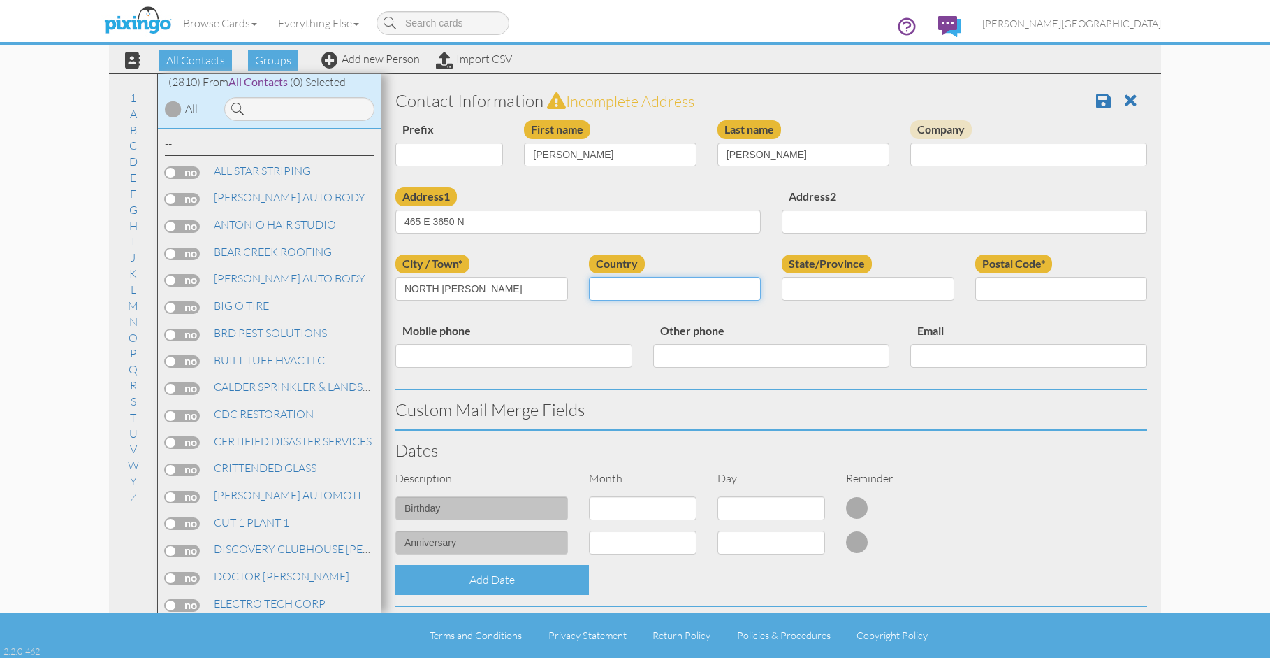
select select "object:8627"
select select "object:8926"
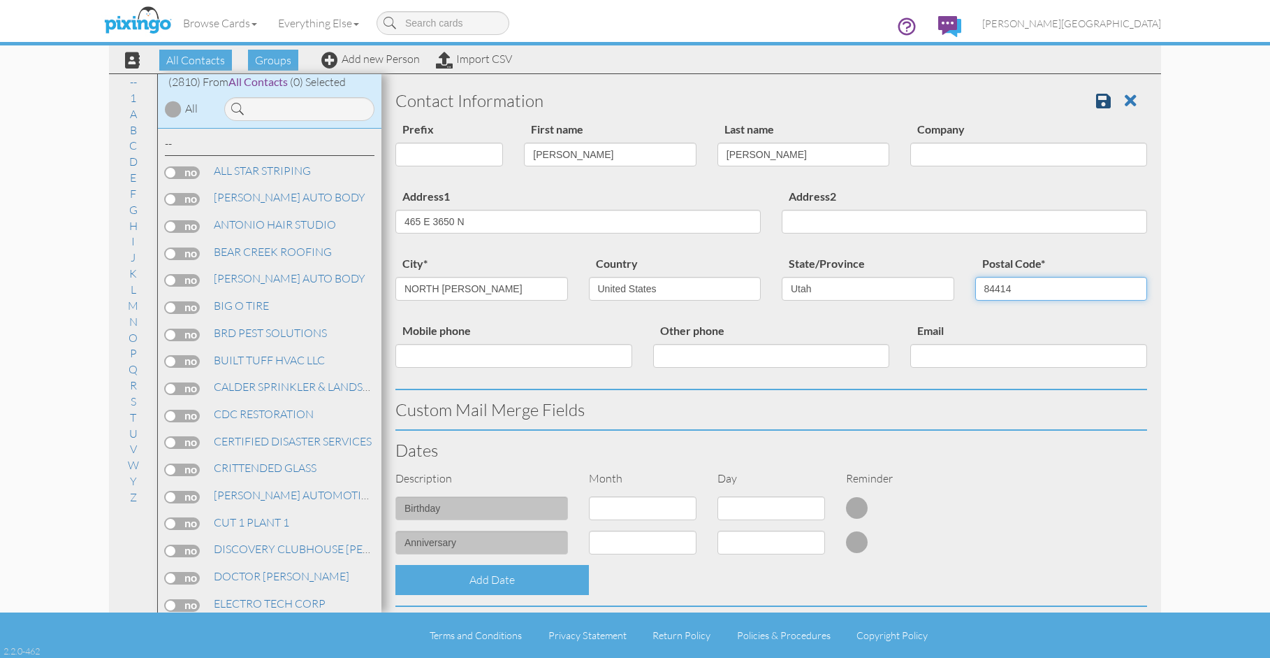
type input "84414"
click at [1103, 101] on link at bounding box center [1108, 100] width 25 height 21
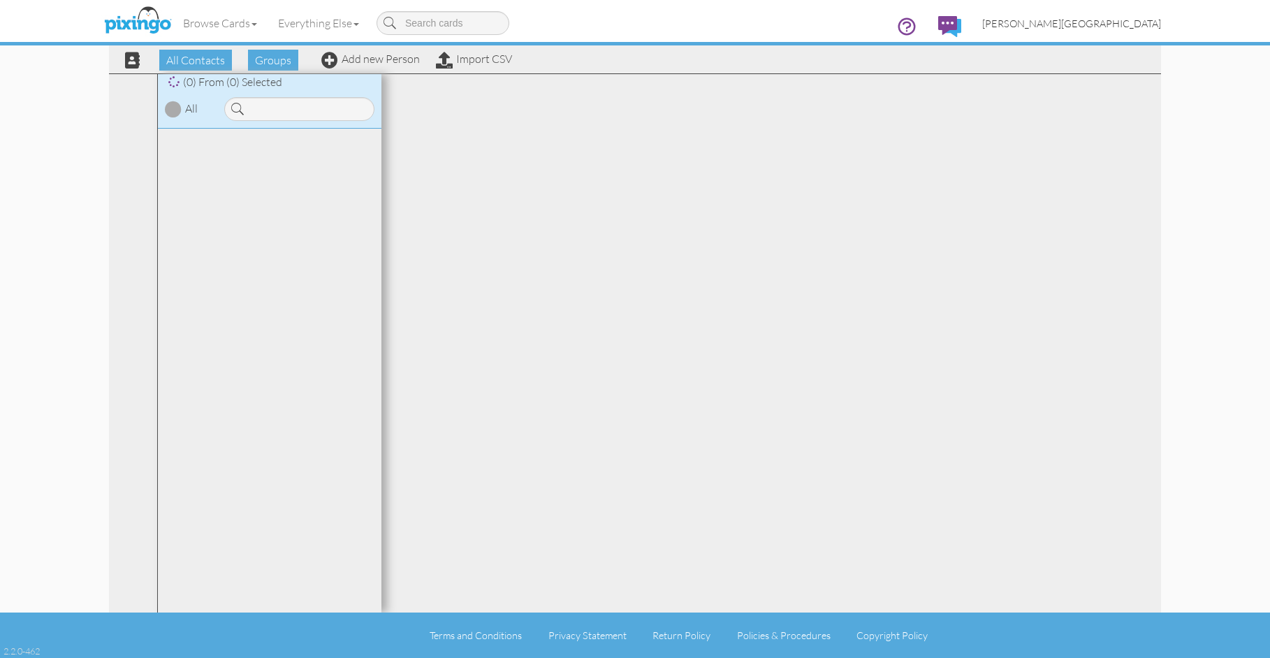
click at [1138, 27] on span "[PERSON_NAME][GEOGRAPHIC_DATA]" at bounding box center [1072, 23] width 179 height 12
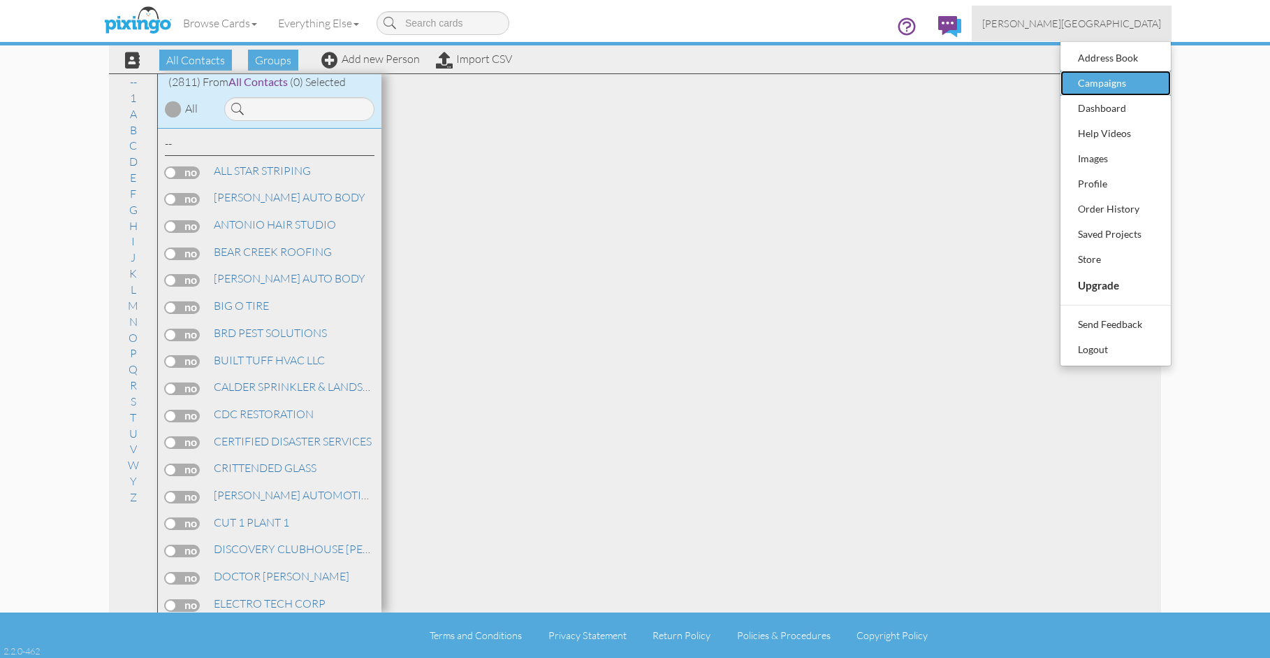
click at [1117, 82] on div "Campaigns" at bounding box center [1116, 83] width 82 height 21
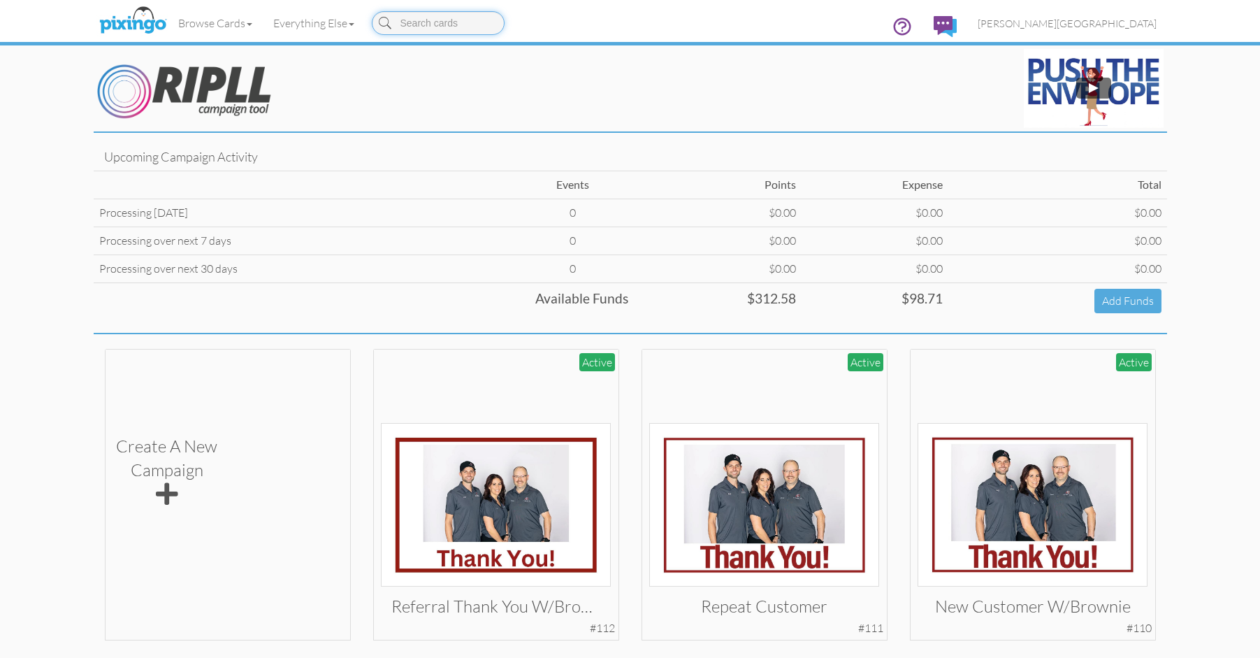
scroll to position [51, 0]
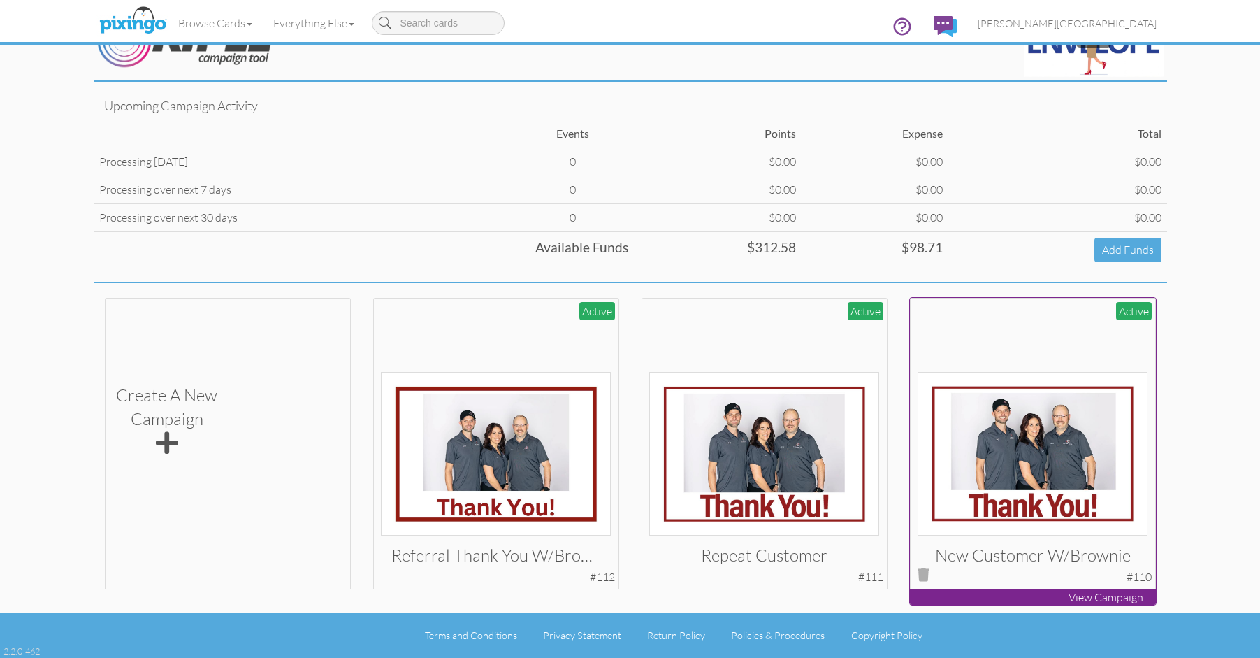
click at [1059, 432] on img at bounding box center [1033, 454] width 230 height 164
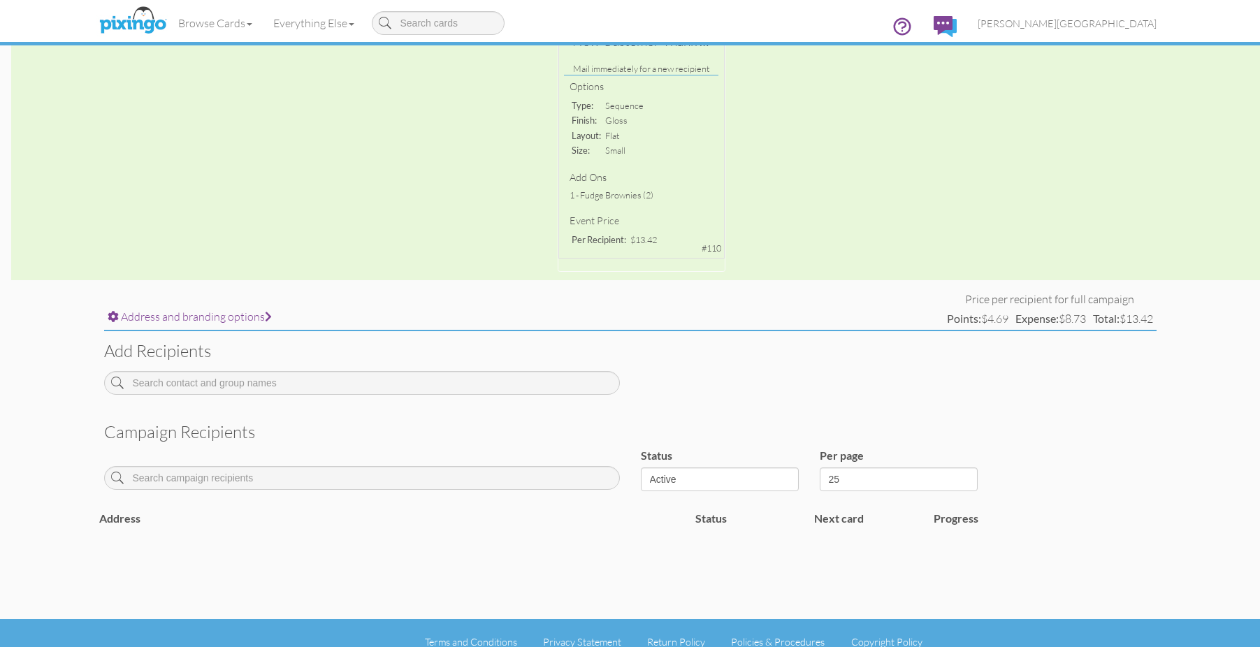
scroll to position [301, 0]
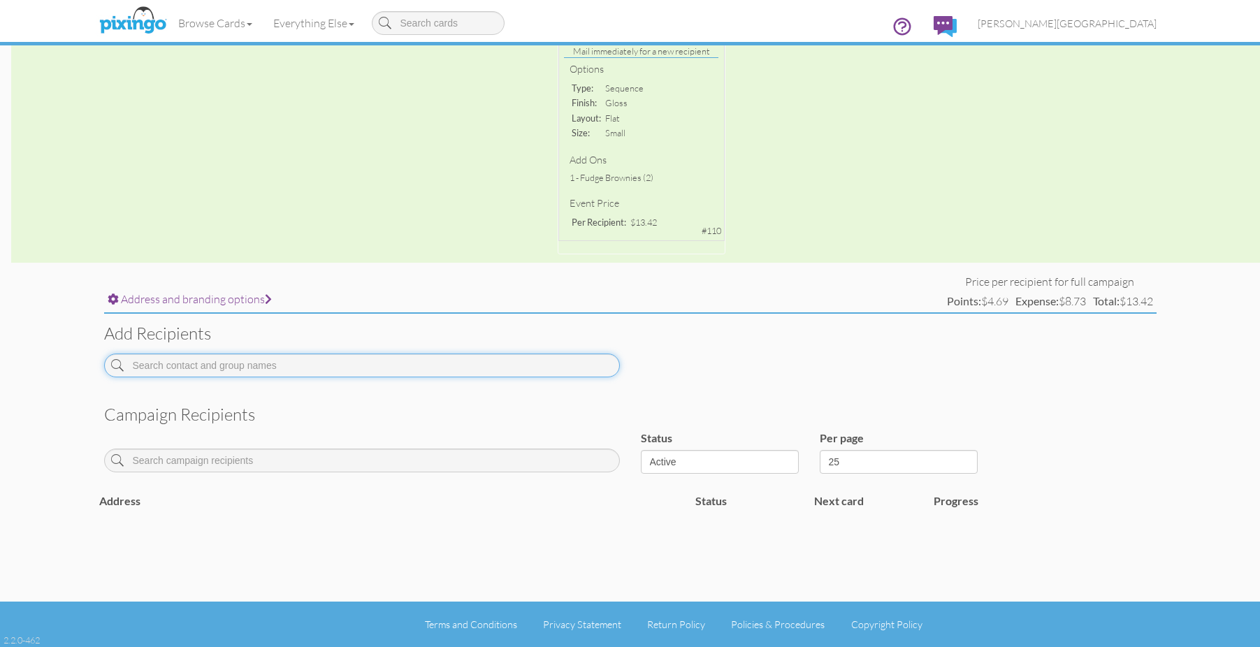
click at [468, 365] on input at bounding box center [362, 366] width 516 height 24
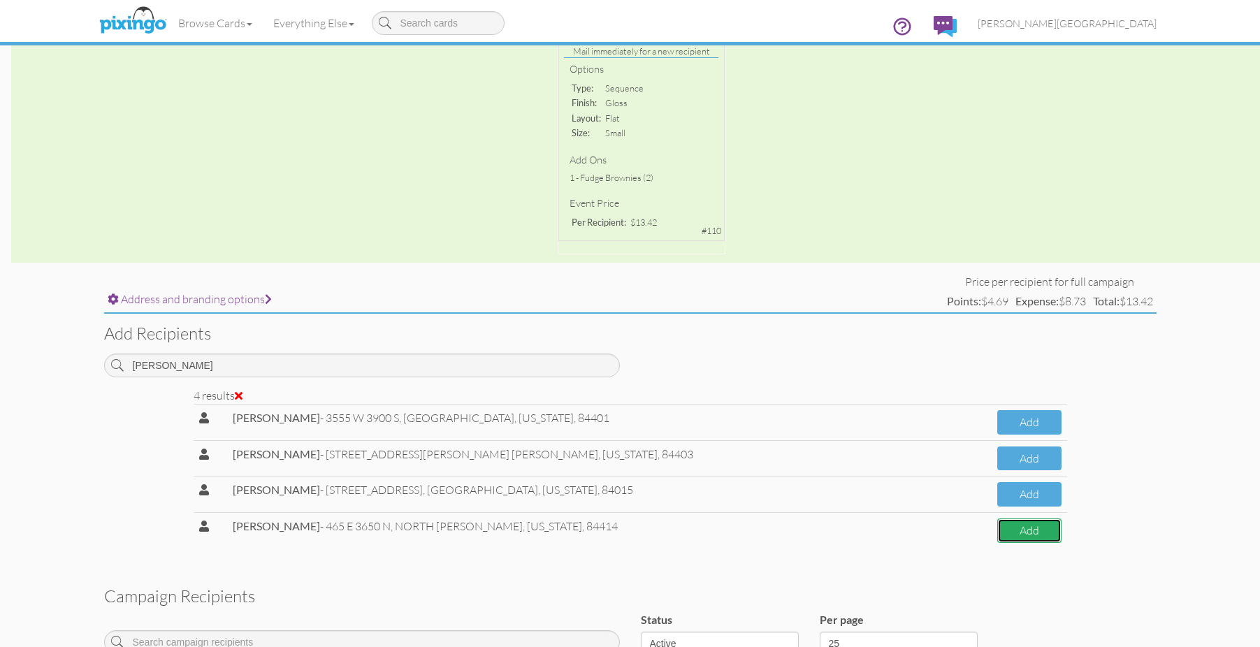
click at [1008, 527] on button "Add" at bounding box center [1029, 531] width 64 height 24
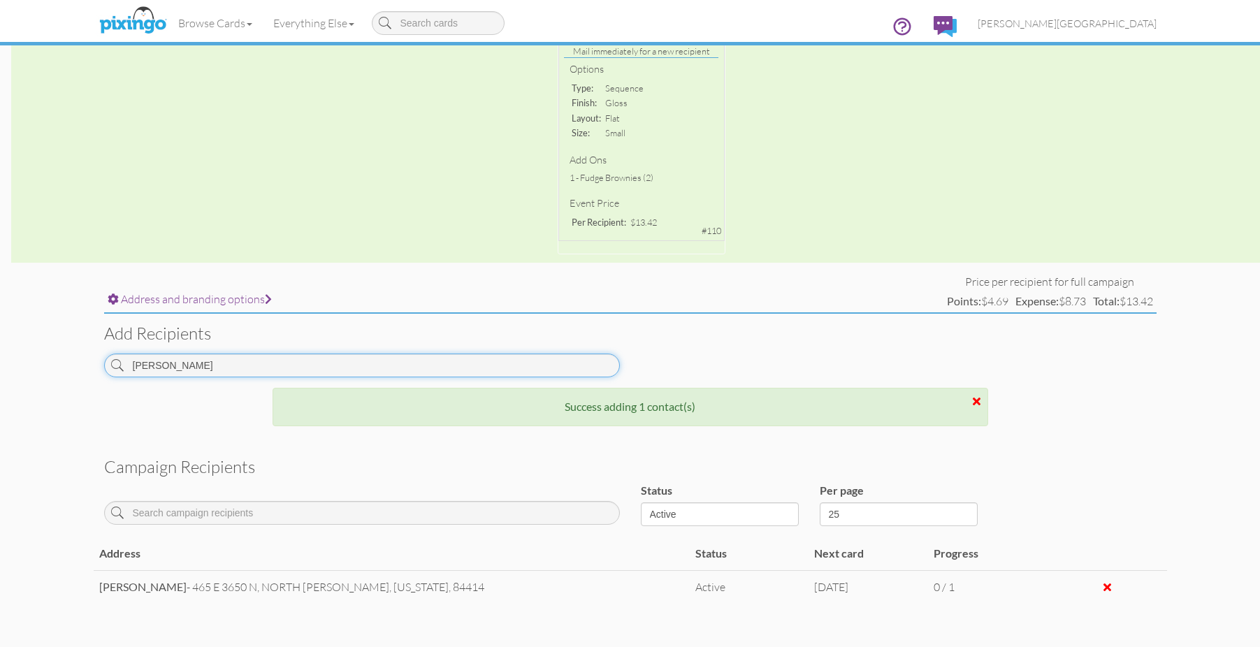
drag, startPoint x: 271, startPoint y: 365, endPoint x: 36, endPoint y: 365, distance: 235.5
click at [36, 365] on campaign-detail "Toggle navigation Visit Pixingo Mobile Browse Cards Business Accounting Automot…" at bounding box center [630, 216] width 1260 height 1034
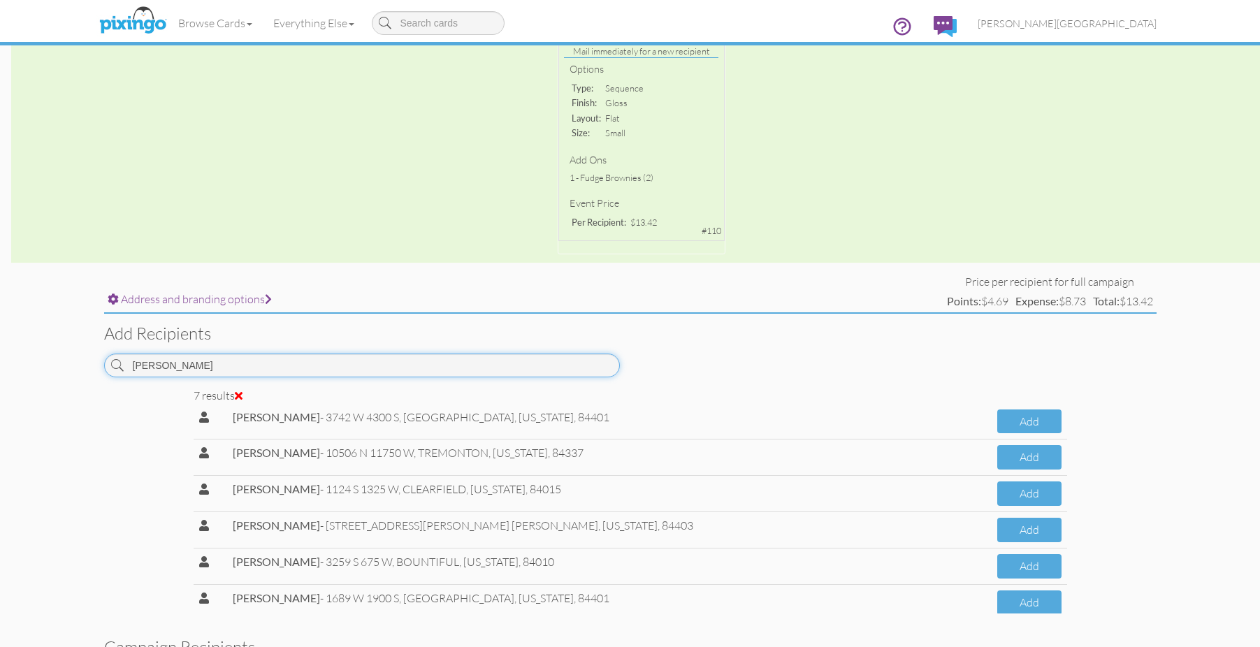
scroll to position [58, 0]
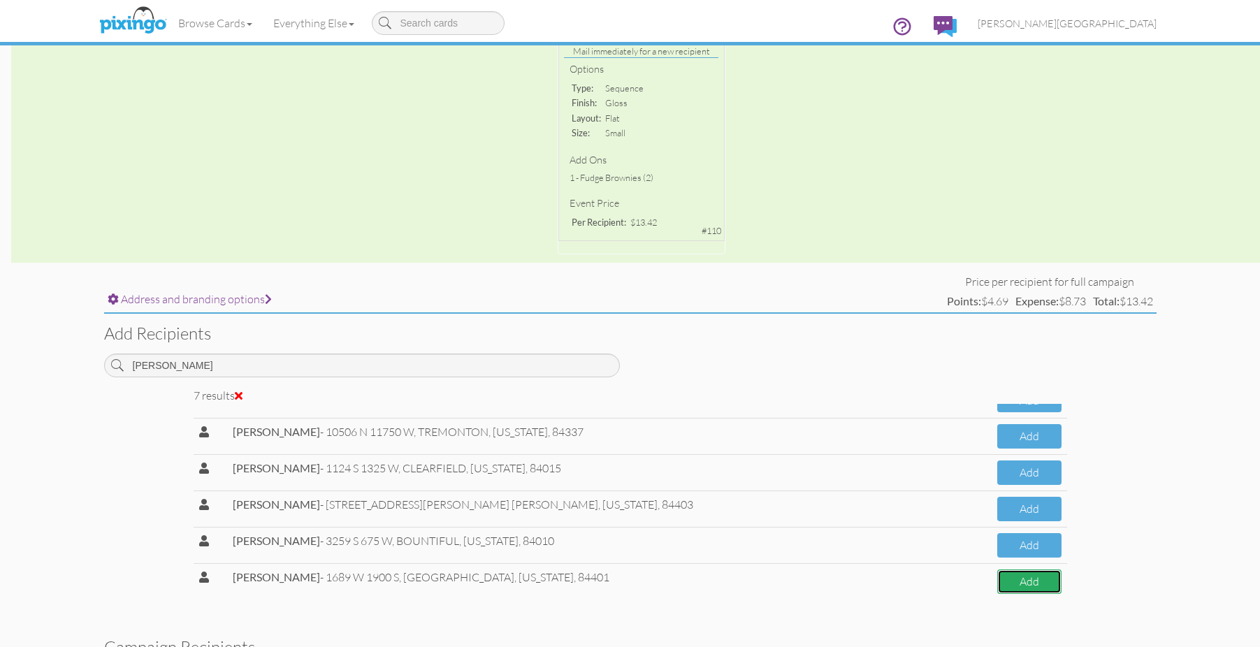
click at [997, 585] on button "Add" at bounding box center [1029, 582] width 64 height 24
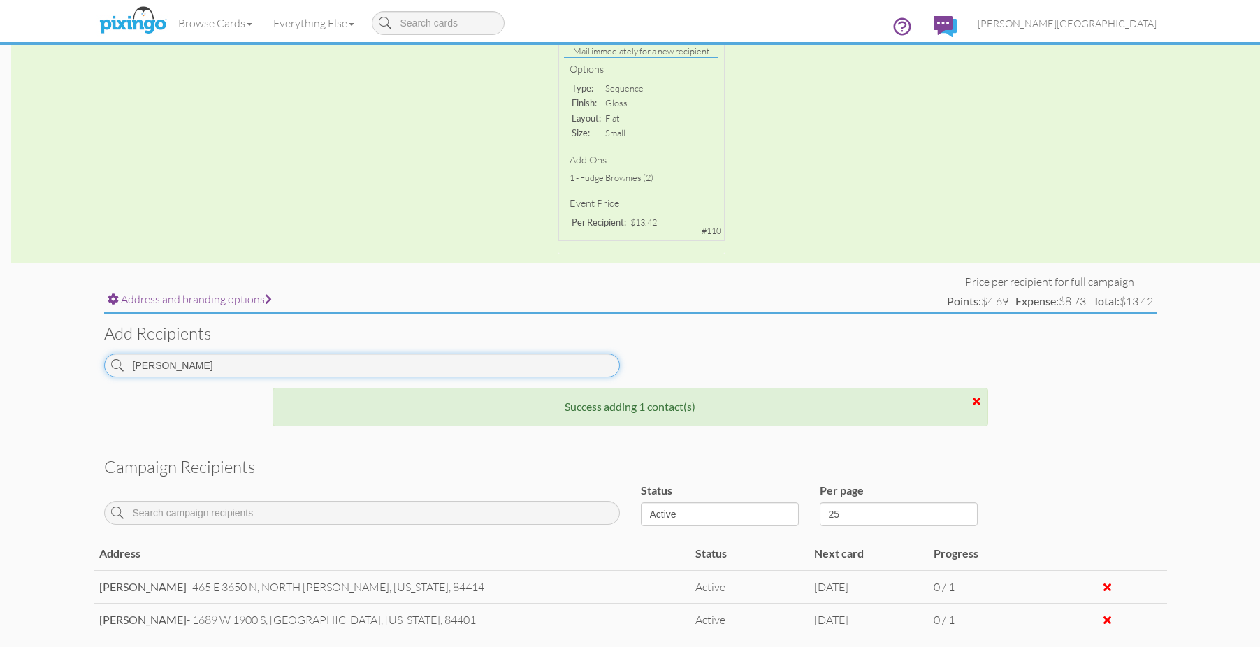
drag, startPoint x: 224, startPoint y: 372, endPoint x: 69, endPoint y: 370, distance: 154.5
click at [69, 370] on campaign-detail "Toggle navigation Visit Pixingo Mobile Browse Cards Business Accounting Automot…" at bounding box center [630, 232] width 1260 height 1067
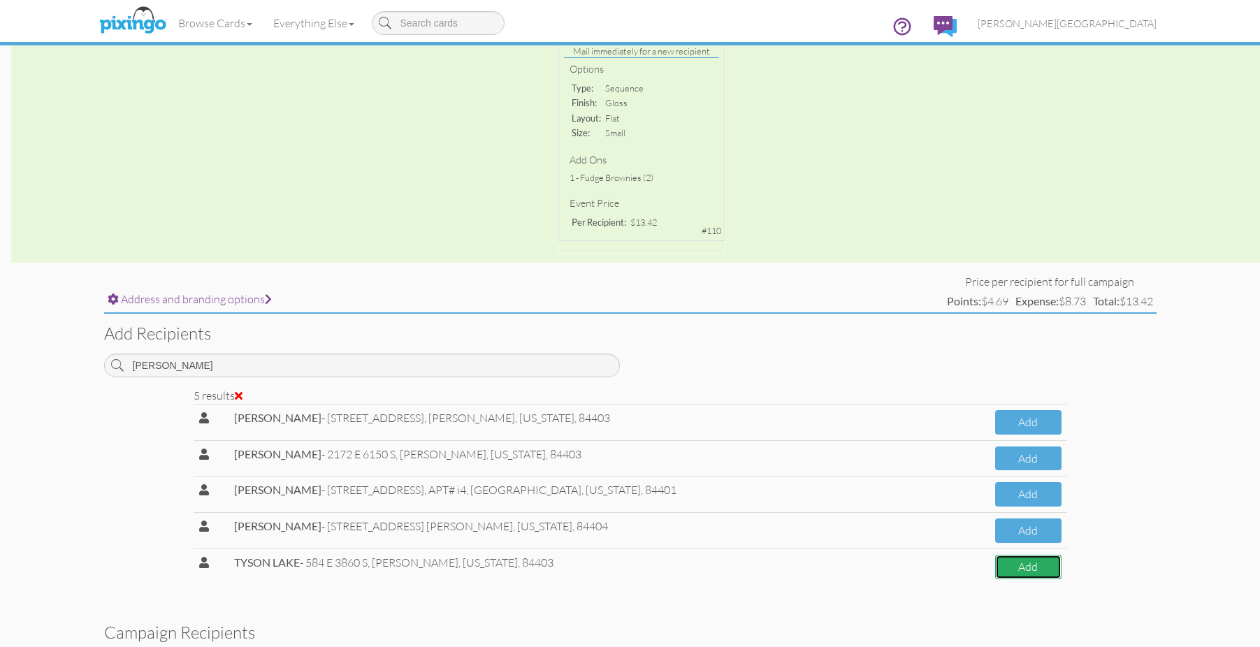
click at [1014, 566] on button "Add" at bounding box center [1028, 567] width 66 height 24
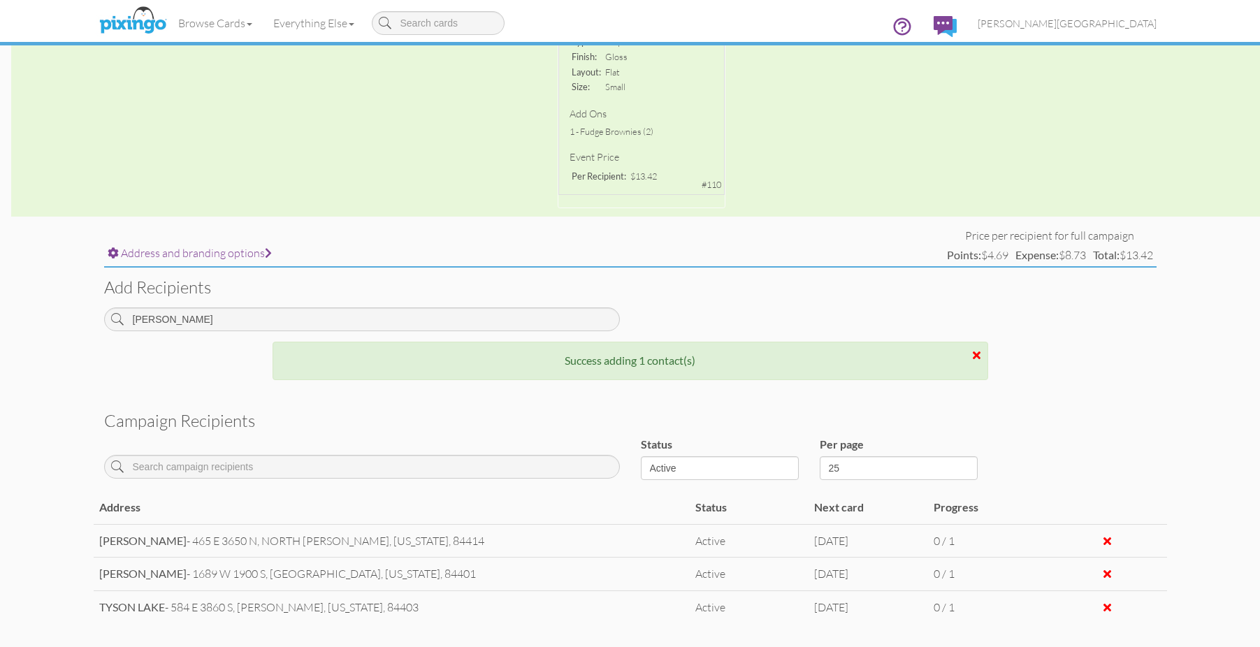
scroll to position [441, 0]
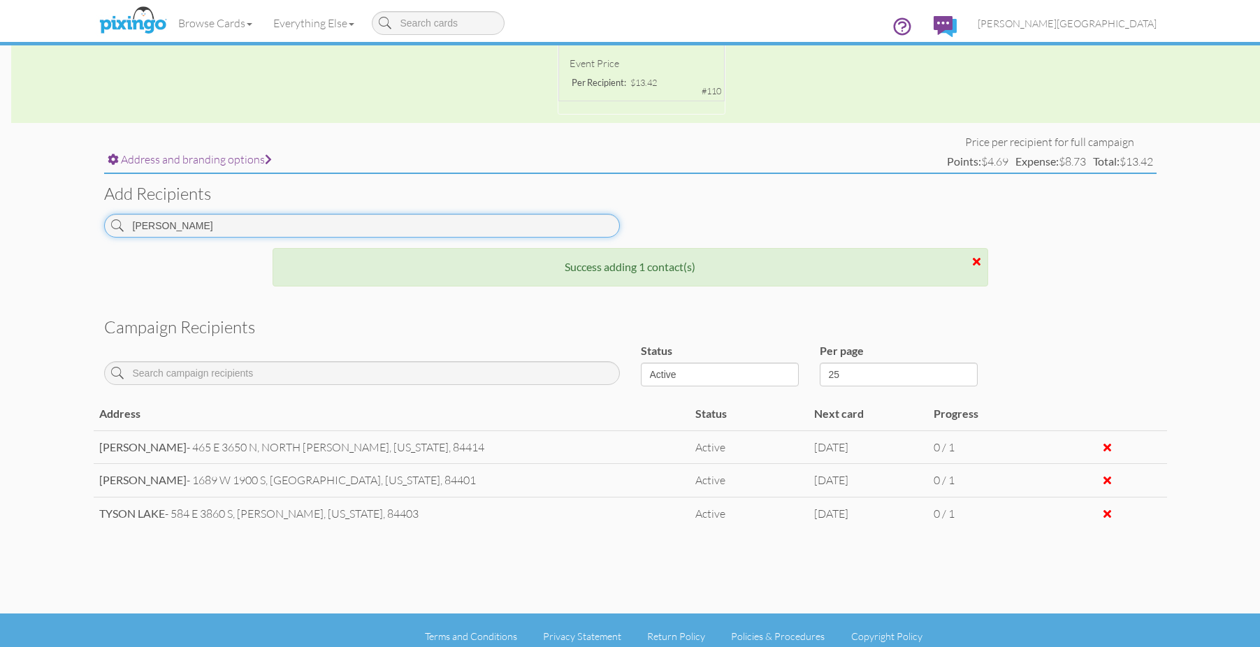
drag, startPoint x: 187, startPoint y: 224, endPoint x: 92, endPoint y: 224, distance: 95.0
click at [92, 224] on campaign-detail "Toggle navigation Visit Pixingo Mobile Browse Cards Business Accounting Automot…" at bounding box center [630, 109] width 1260 height 1100
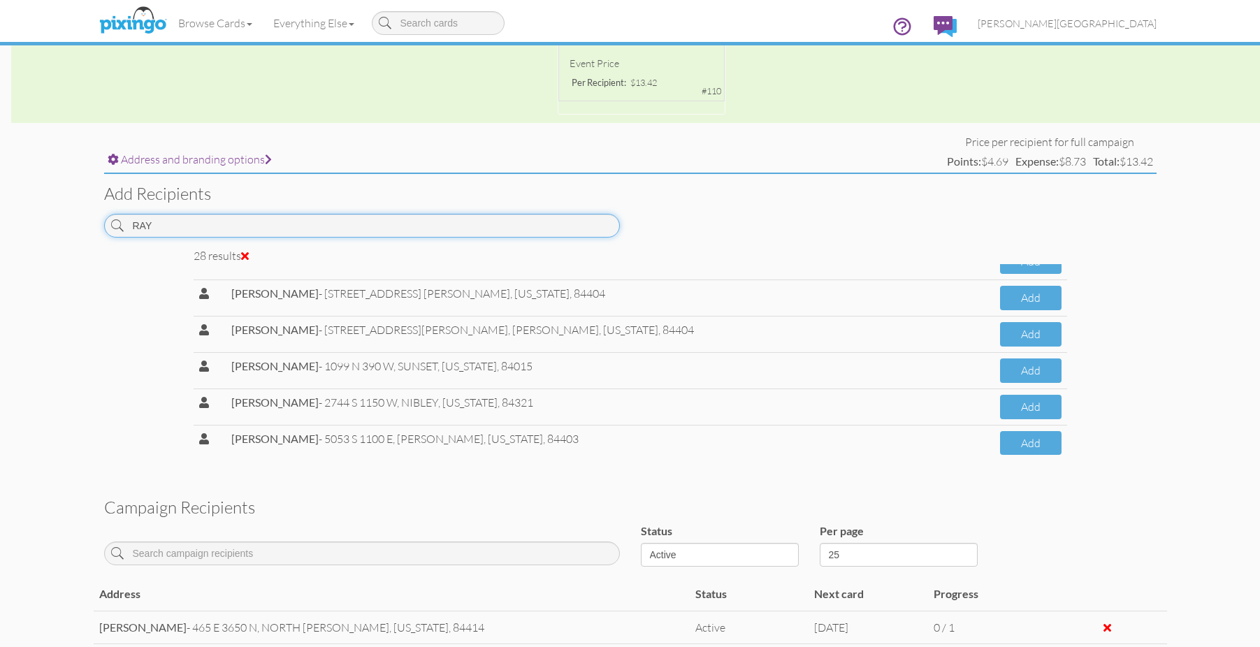
scroll to position [818, 0]
click at [1011, 451] on button "Add" at bounding box center [1030, 442] width 61 height 24
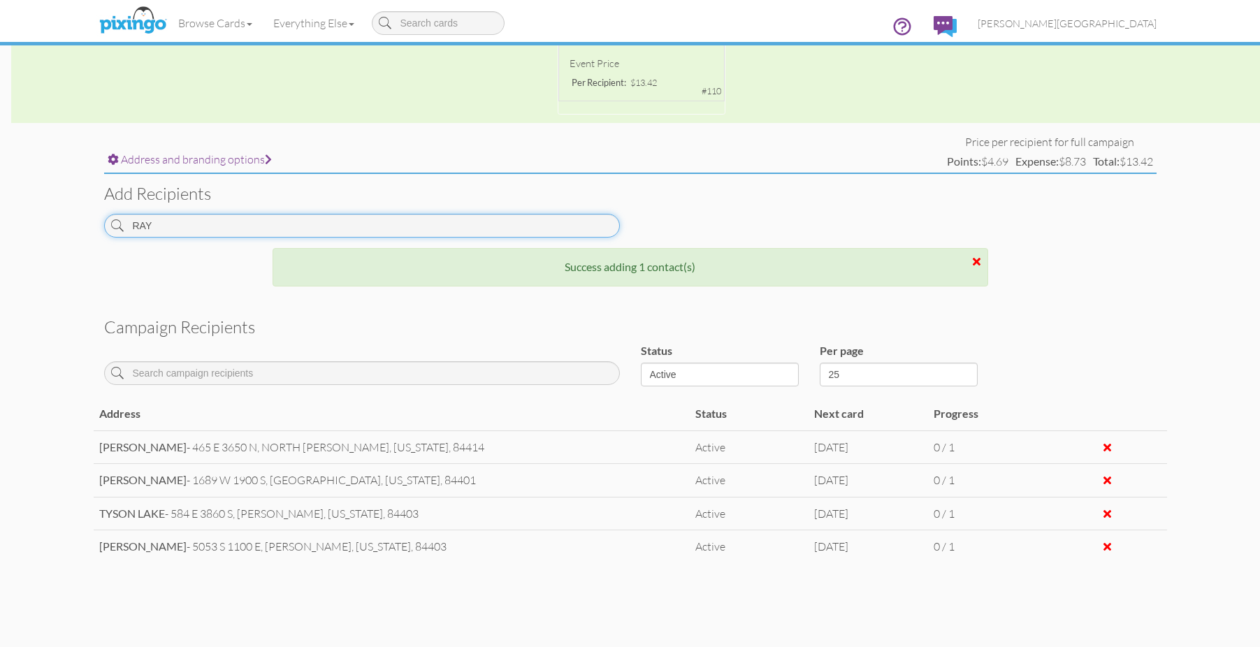
drag, startPoint x: 189, startPoint y: 231, endPoint x: 91, endPoint y: 234, distance: 97.9
click at [91, 234] on campaign-detail "Toggle navigation Visit Pixingo Mobile Browse Cards Business Accounting Automot…" at bounding box center [630, 125] width 1260 height 1133
click at [185, 227] on input "RAY" at bounding box center [362, 226] width 516 height 24
drag, startPoint x: 182, startPoint y: 230, endPoint x: 117, endPoint y: 237, distance: 65.4
click at [117, 237] on div "RAY" at bounding box center [362, 226] width 516 height 24
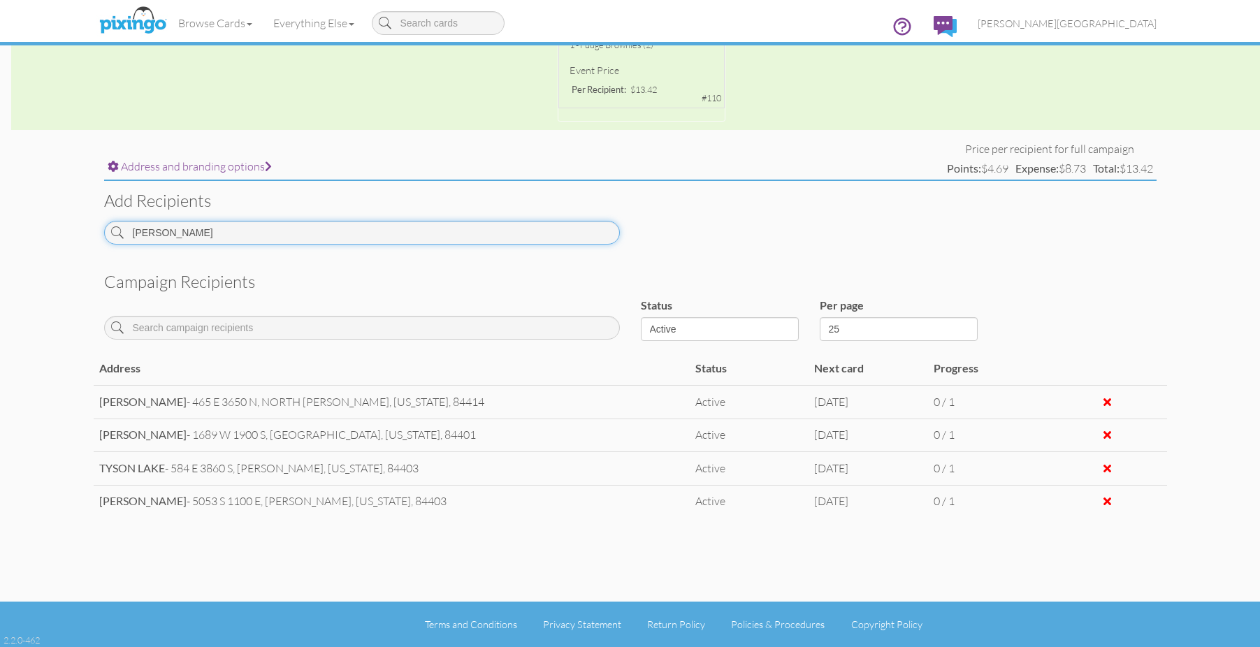
scroll to position [441, 0]
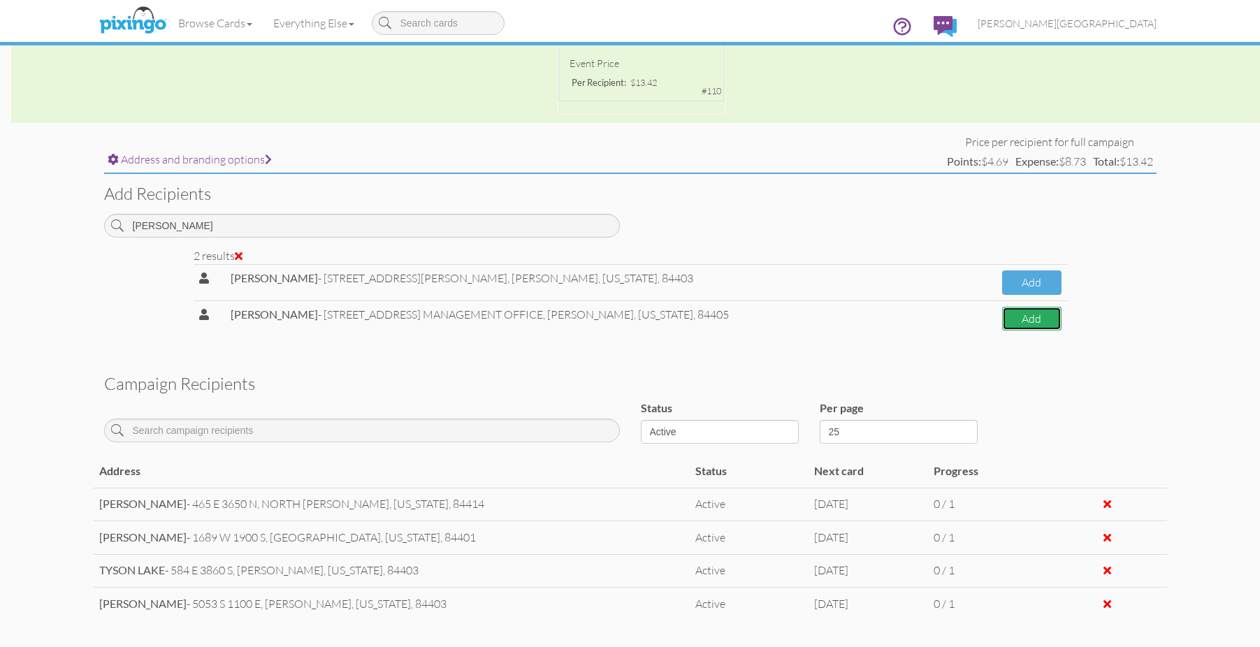
click at [1038, 314] on button "Add" at bounding box center [1031, 319] width 59 height 24
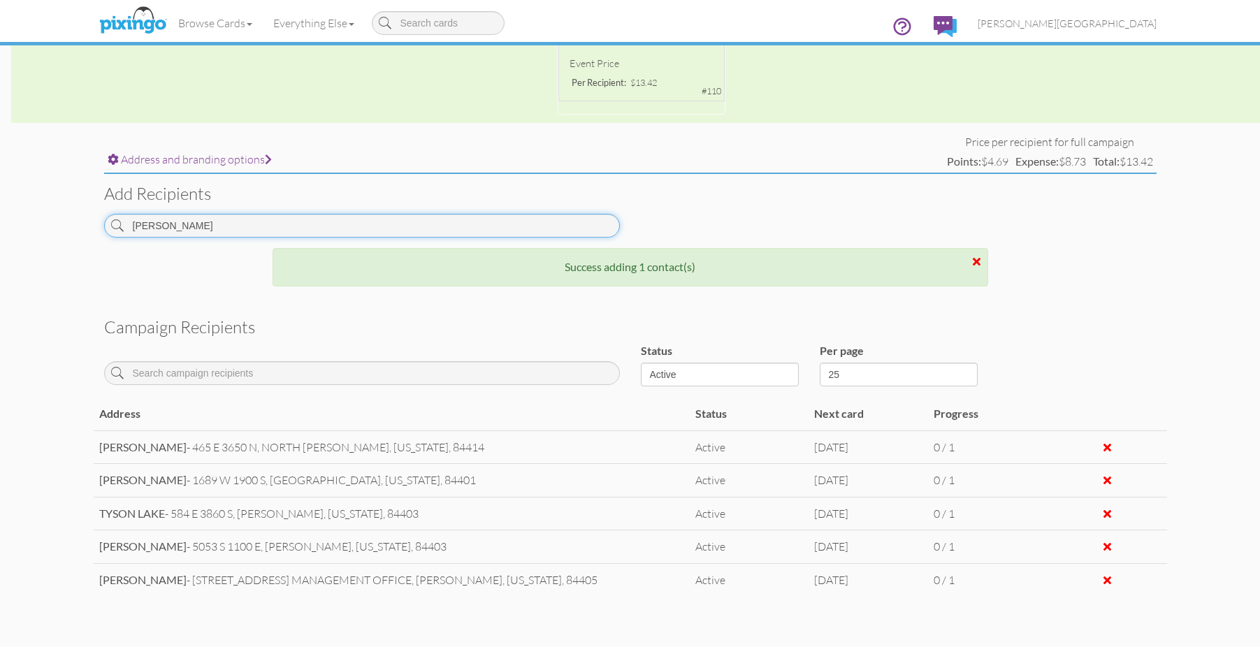
drag, startPoint x: 238, startPoint y: 228, endPoint x: 75, endPoint y: 221, distance: 163.0
click at [75, 221] on campaign-detail "Toggle navigation Visit Pixingo Mobile Browse Cards Business Accounting Automot…" at bounding box center [630, 142] width 1260 height 1166
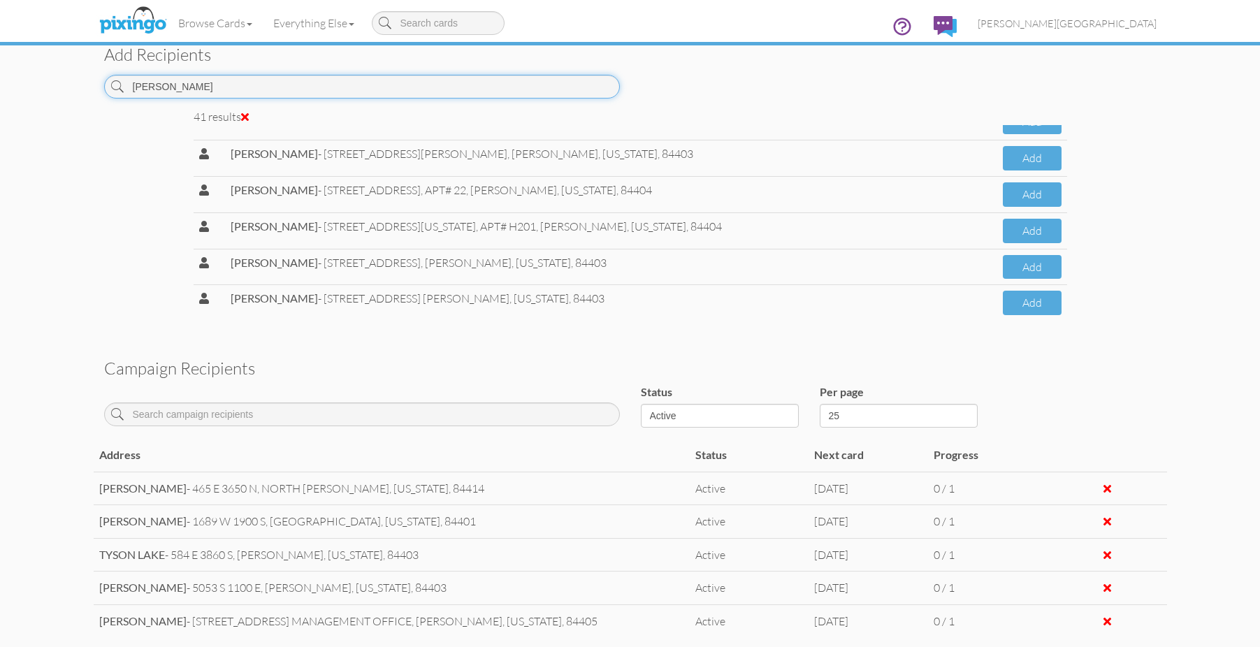
scroll to position [581, 0]
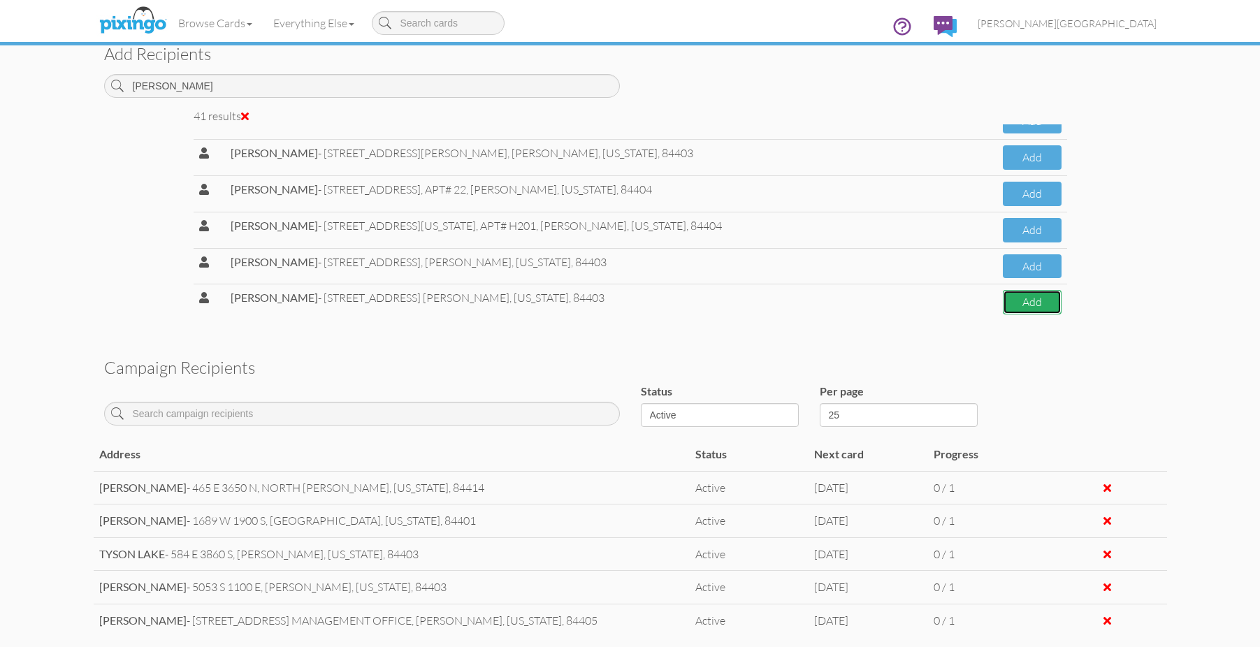
click at [1029, 312] on button "Add" at bounding box center [1032, 302] width 59 height 24
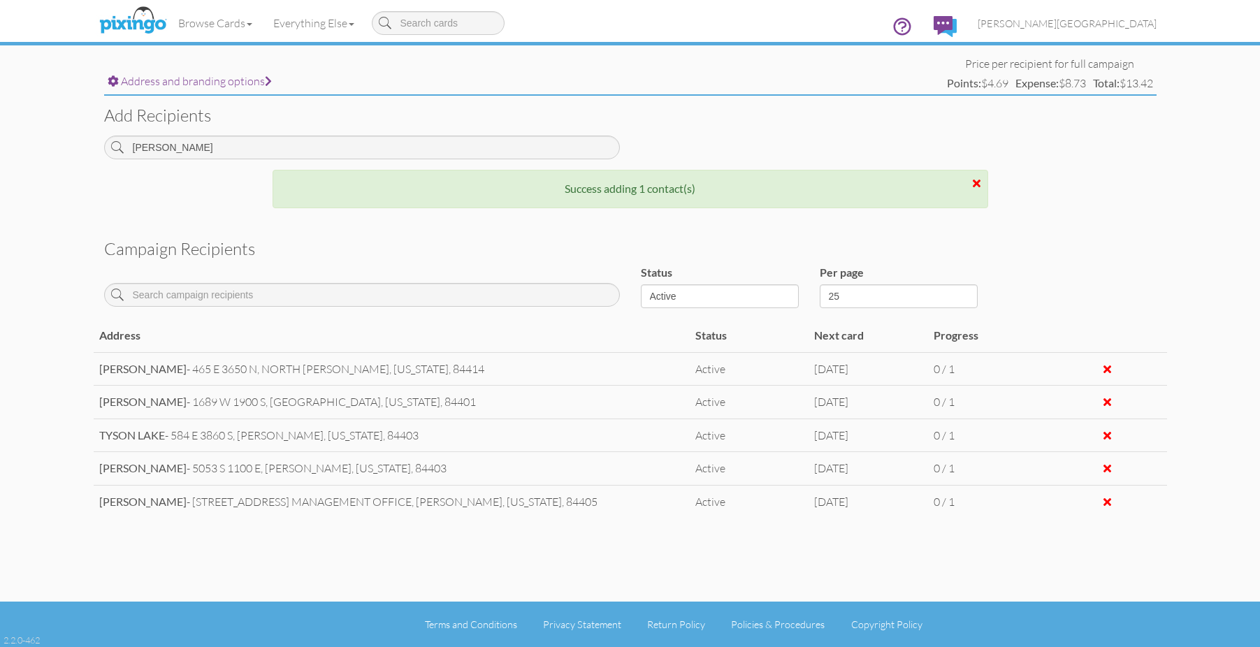
scroll to position [553, 0]
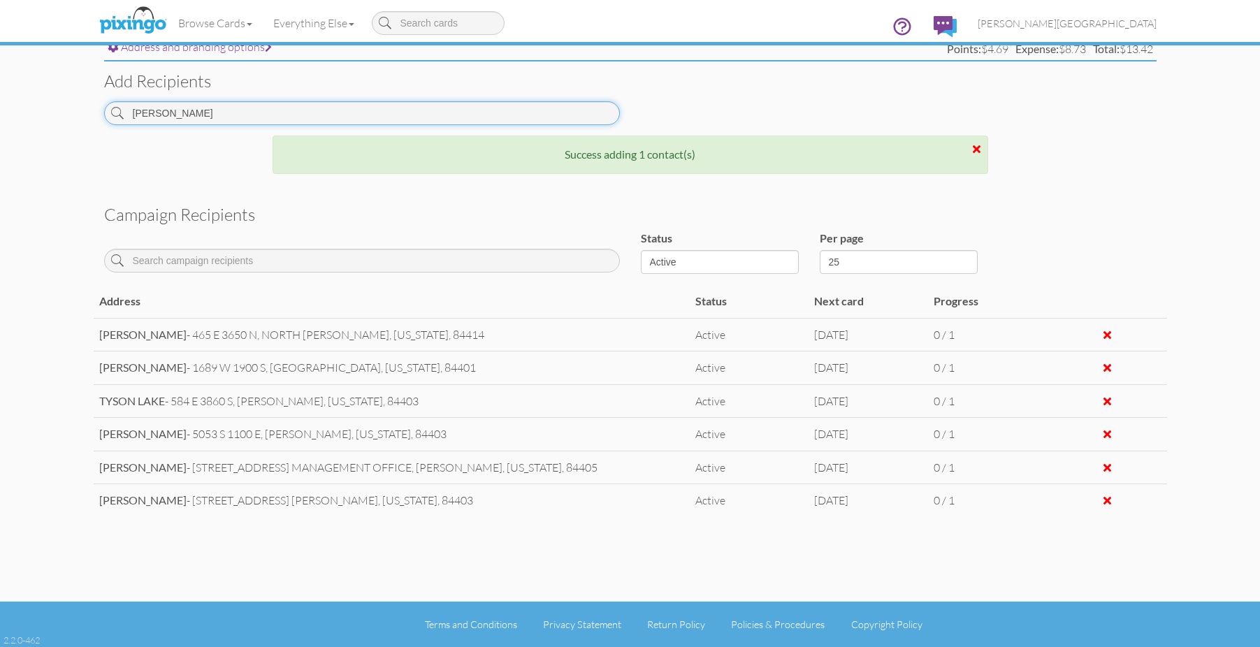
drag, startPoint x: 212, startPoint y: 117, endPoint x: 67, endPoint y: 112, distance: 144.7
click at [67, 112] on campaign-detail "Toggle navigation Visit Pixingo Mobile Browse Cards Business Accounting Automot…" at bounding box center [630, 47] width 1260 height 1201
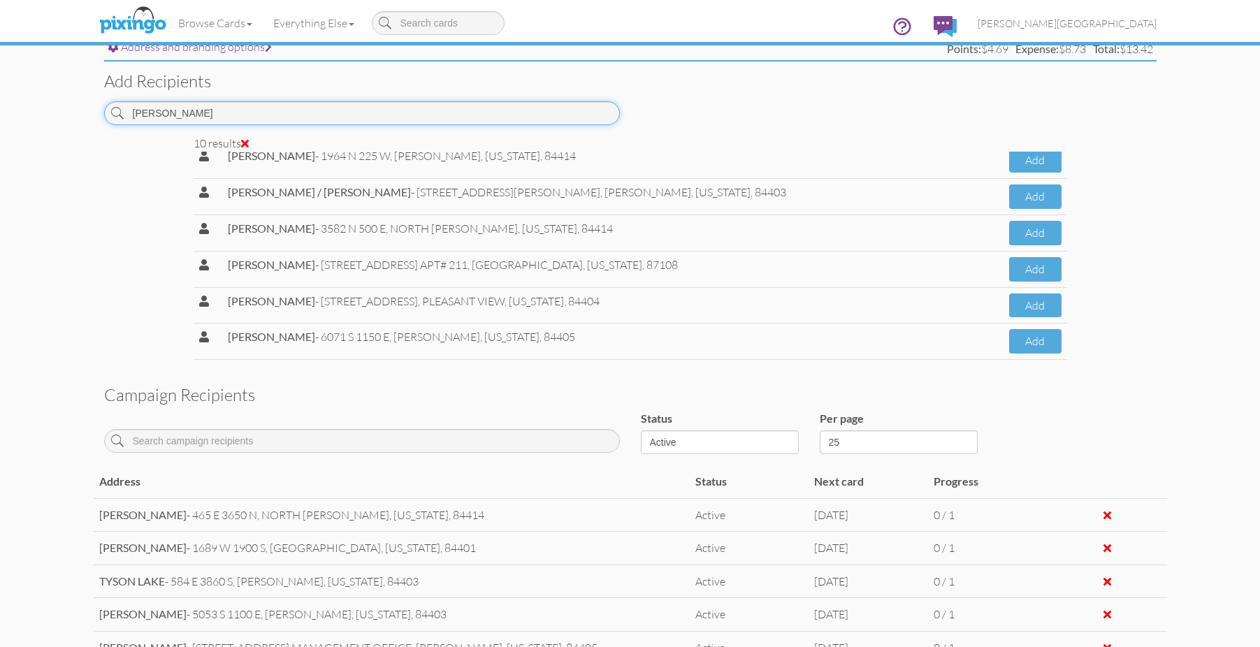
scroll to position [166, 0]
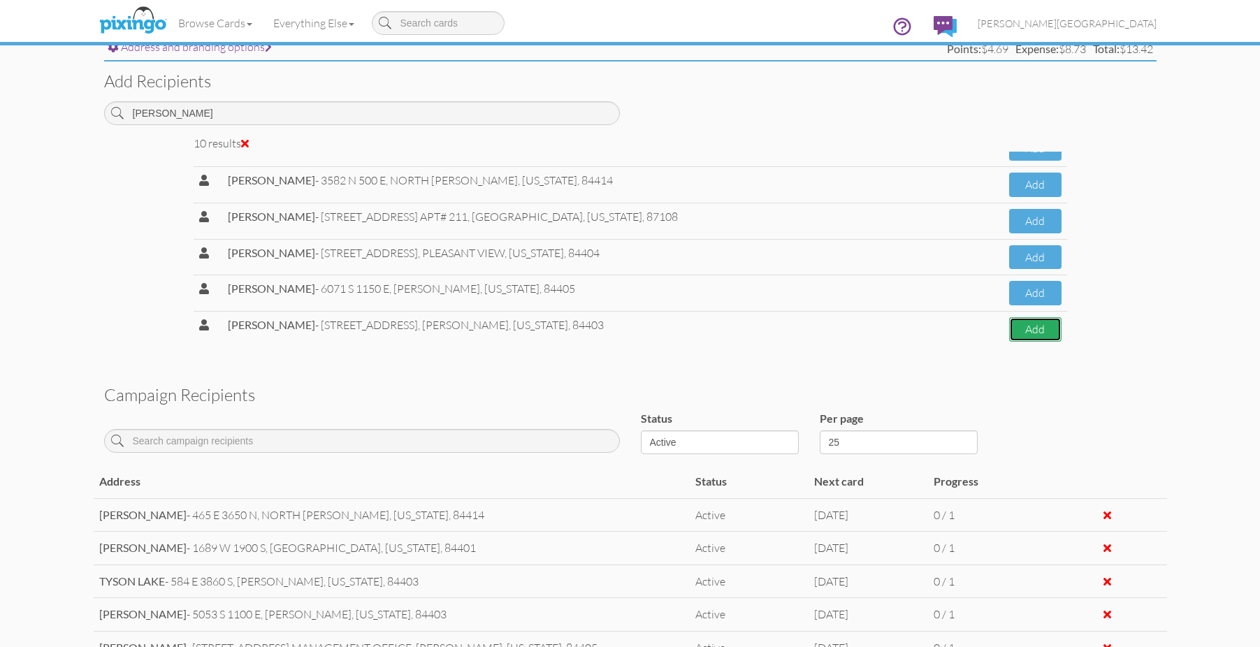
click at [1014, 327] on button "Add" at bounding box center [1035, 329] width 52 height 24
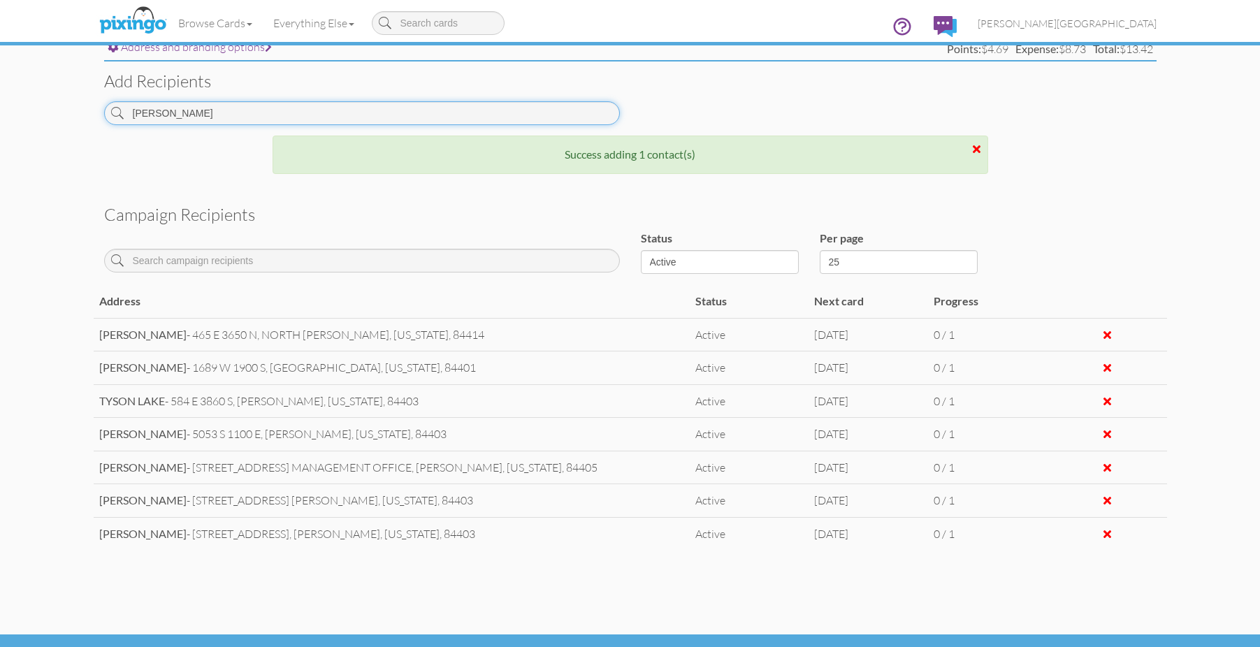
drag, startPoint x: 140, startPoint y: 119, endPoint x: 98, endPoint y: 117, distance: 42.0
click at [98, 117] on div "[PERSON_NAME]" at bounding box center [362, 118] width 537 height 34
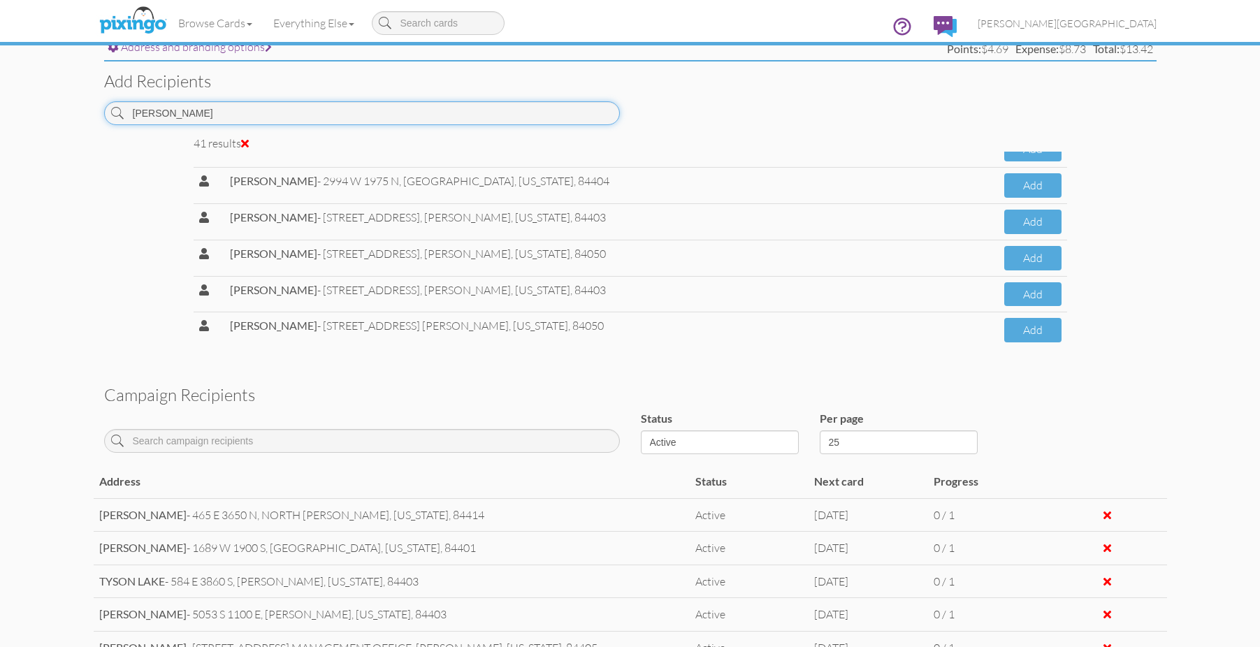
scroll to position [1289, 0]
type input "[PERSON_NAME]"
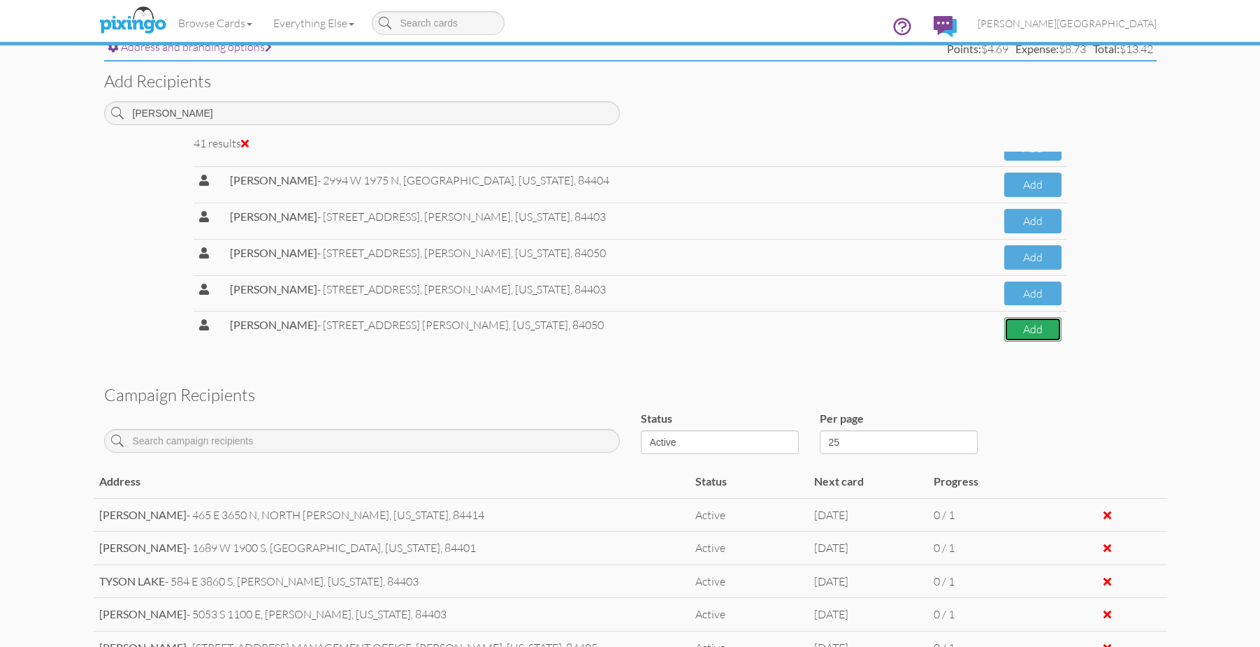
click at [1004, 332] on button "Add" at bounding box center [1032, 329] width 57 height 24
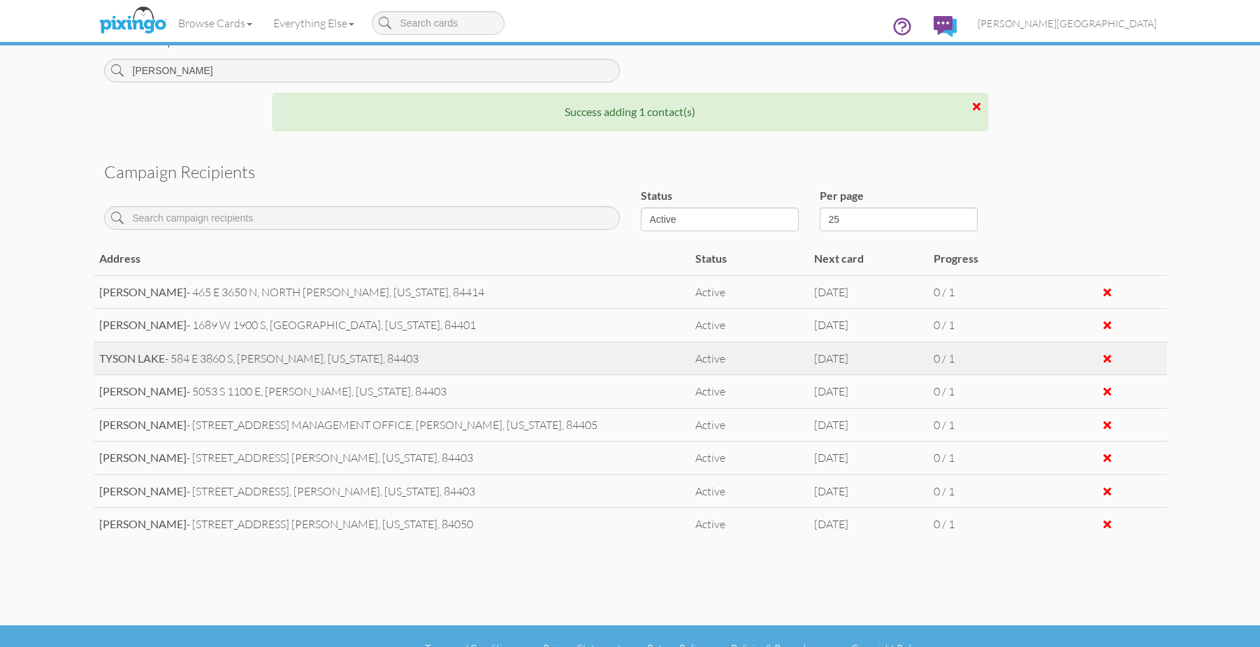
scroll to position [620, 0]
